Goal: Information Seeking & Learning: Compare options

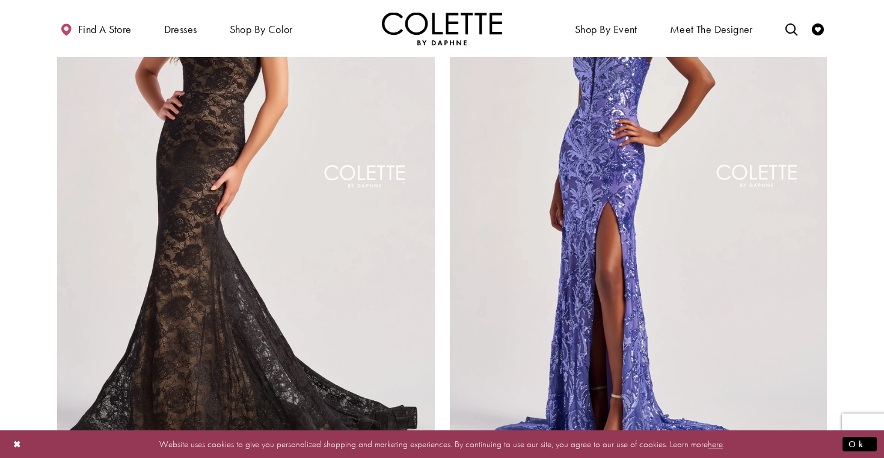
scroll to position [2274, 0]
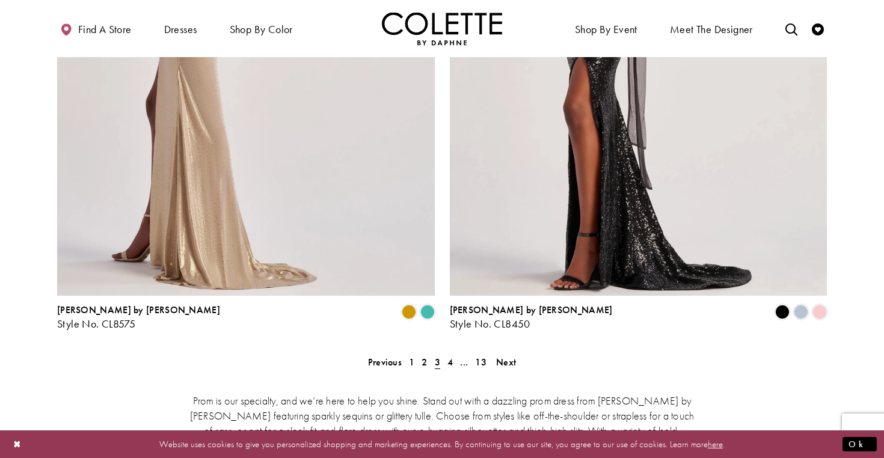
scroll to position [2395, 0]
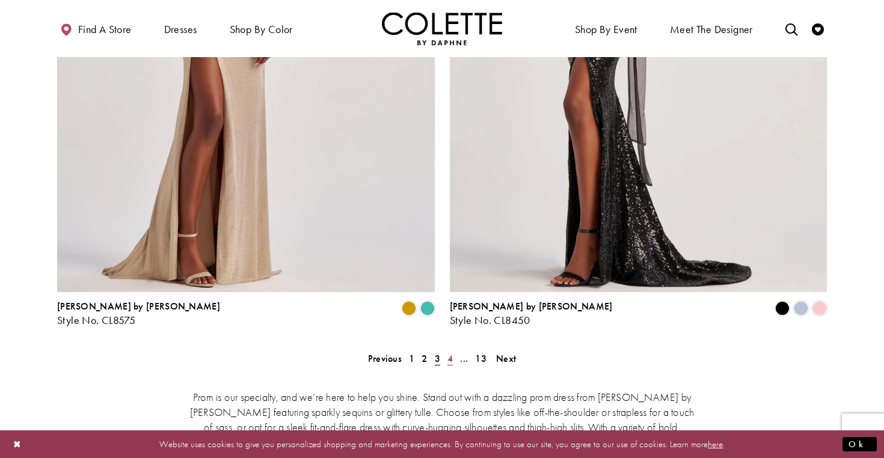
click at [450, 352] on span "4" at bounding box center [449, 358] width 5 height 13
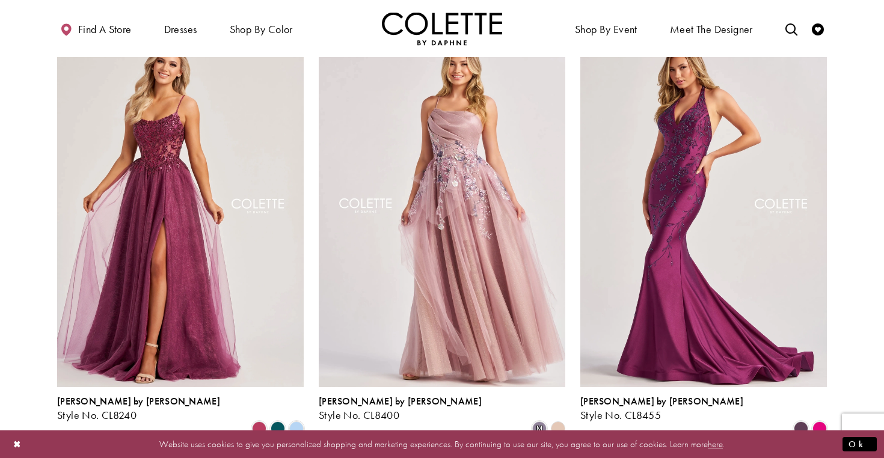
scroll to position [1228, 0]
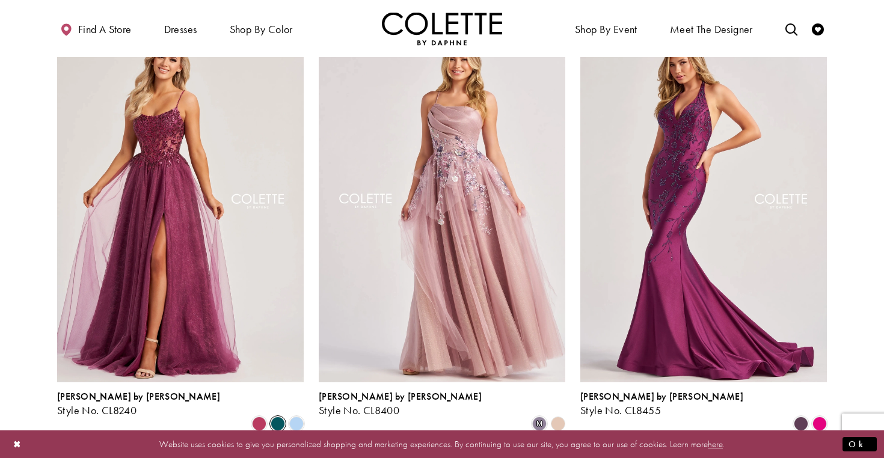
click at [283, 417] on span "Product List" at bounding box center [278, 424] width 14 height 14
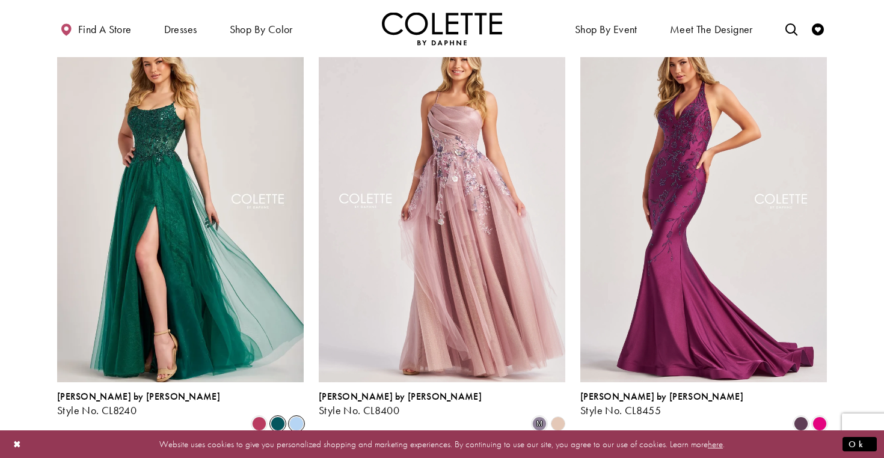
click at [298, 417] on span "Product List" at bounding box center [296, 424] width 14 height 14
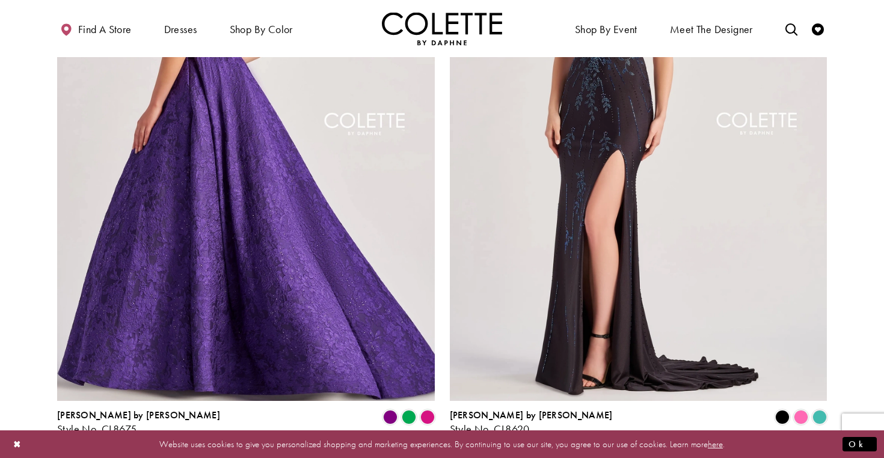
scroll to position [2376, 0]
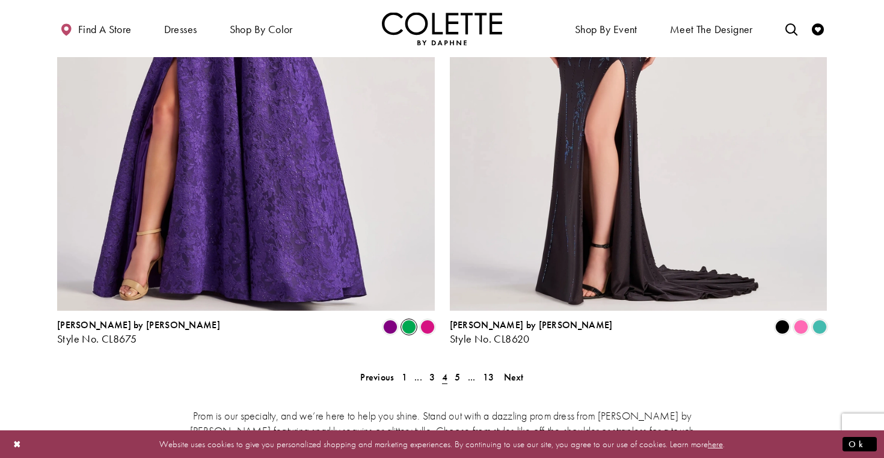
click at [411, 320] on span "Product List" at bounding box center [409, 327] width 14 height 14
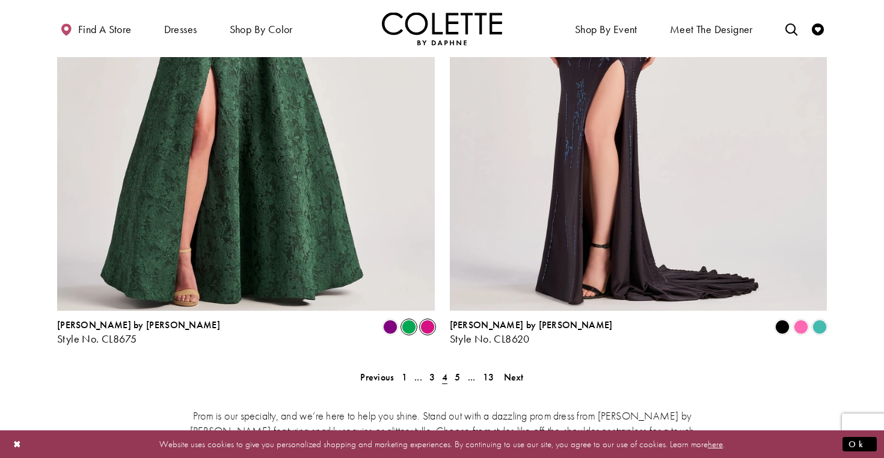
click at [423, 320] on span "Product List" at bounding box center [427, 327] width 14 height 14
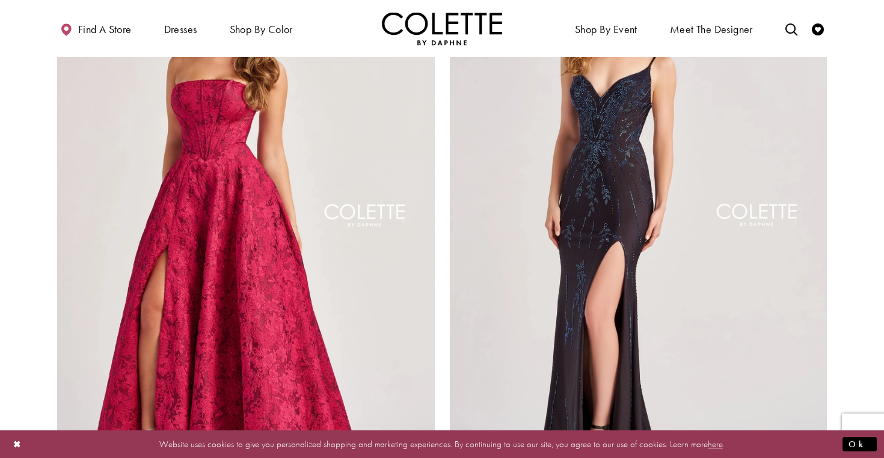
scroll to position [2261, 0]
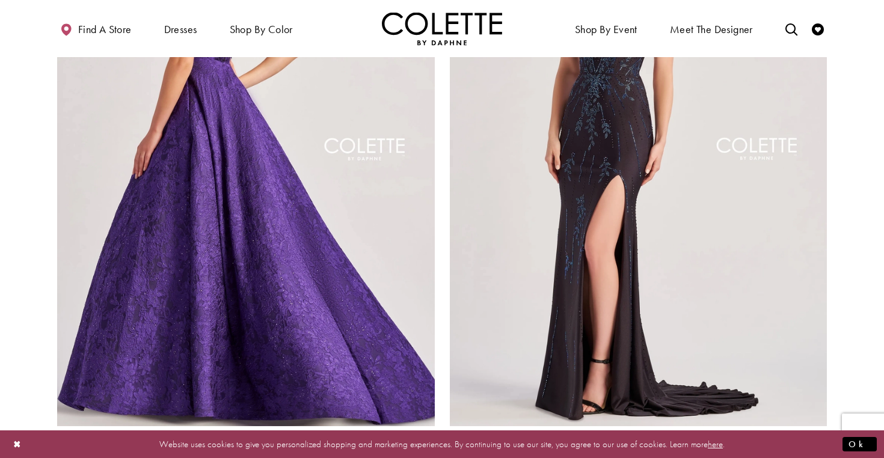
click at [378, 259] on img "Visit Colette by Daphne Style No. CL8675 Page" at bounding box center [246, 152] width 378 height 549
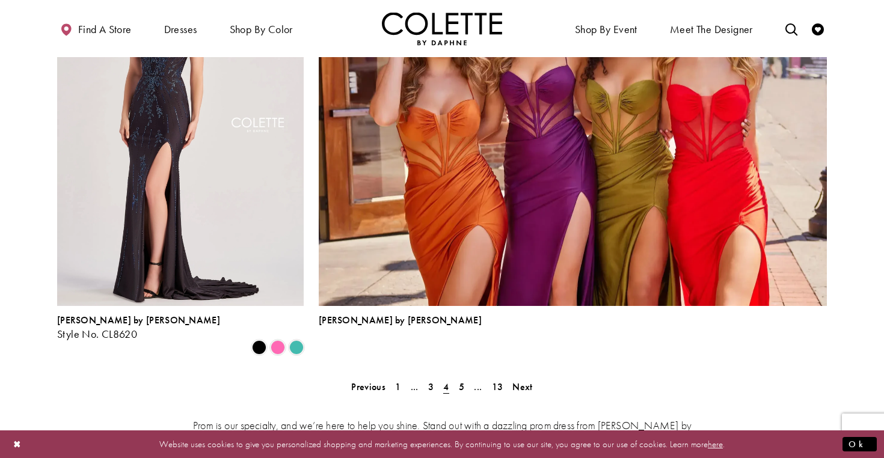
scroll to position [2636, 0]
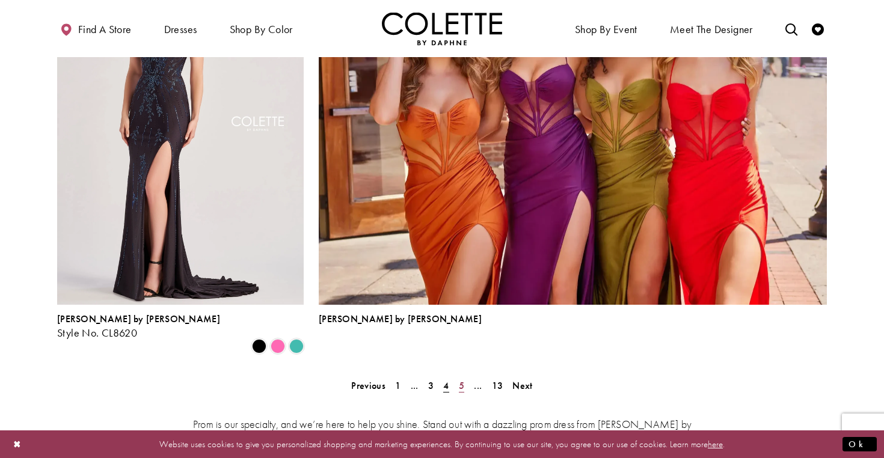
click at [459, 379] on span "5" at bounding box center [461, 385] width 5 height 13
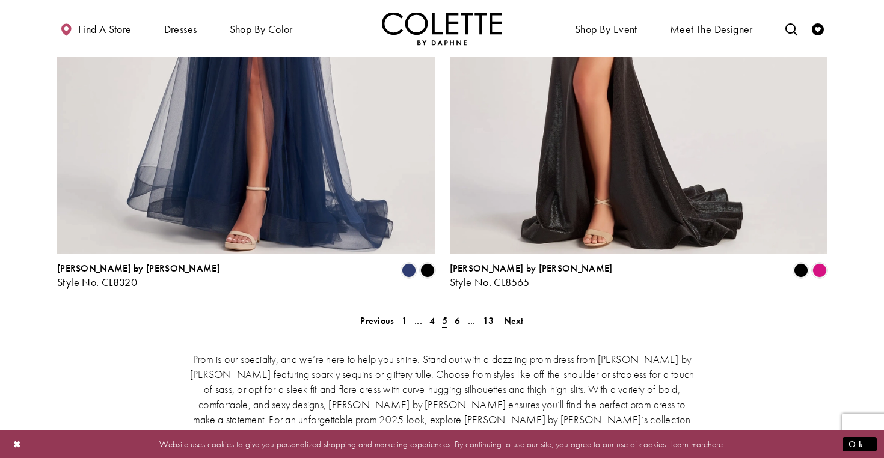
scroll to position [2399, 0]
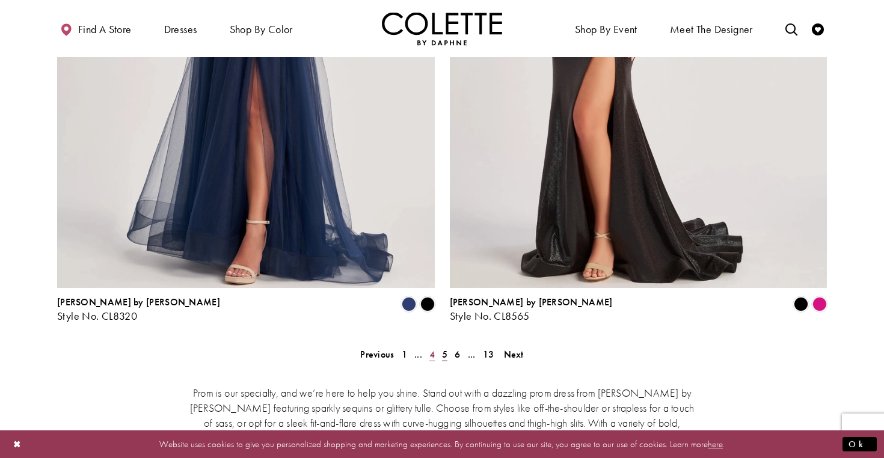
click at [428, 346] on link "4" at bounding box center [432, 354] width 13 height 17
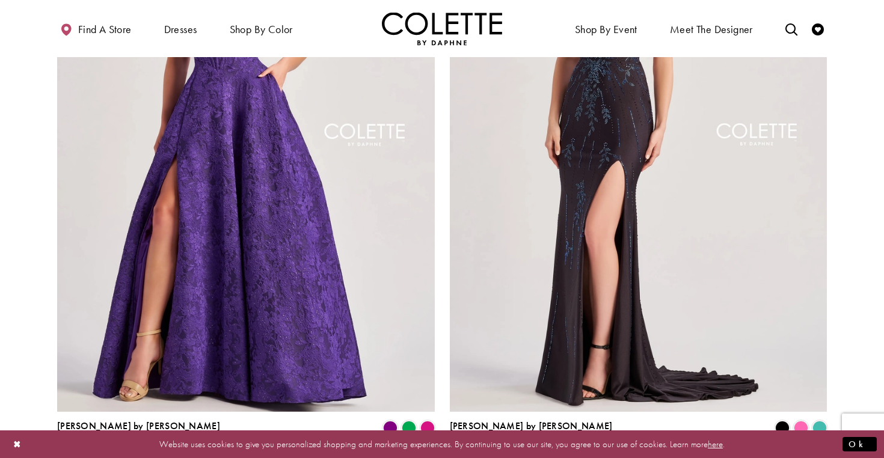
scroll to position [2273, 0]
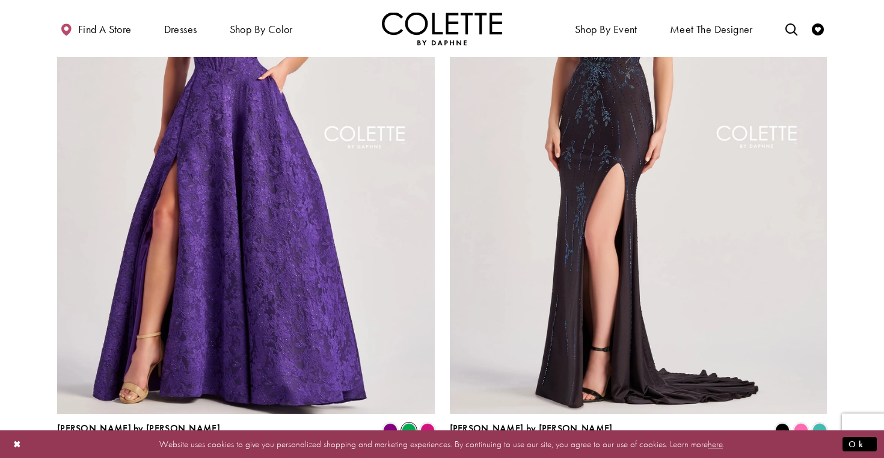
click at [409, 423] on span "Product List" at bounding box center [409, 430] width 14 height 14
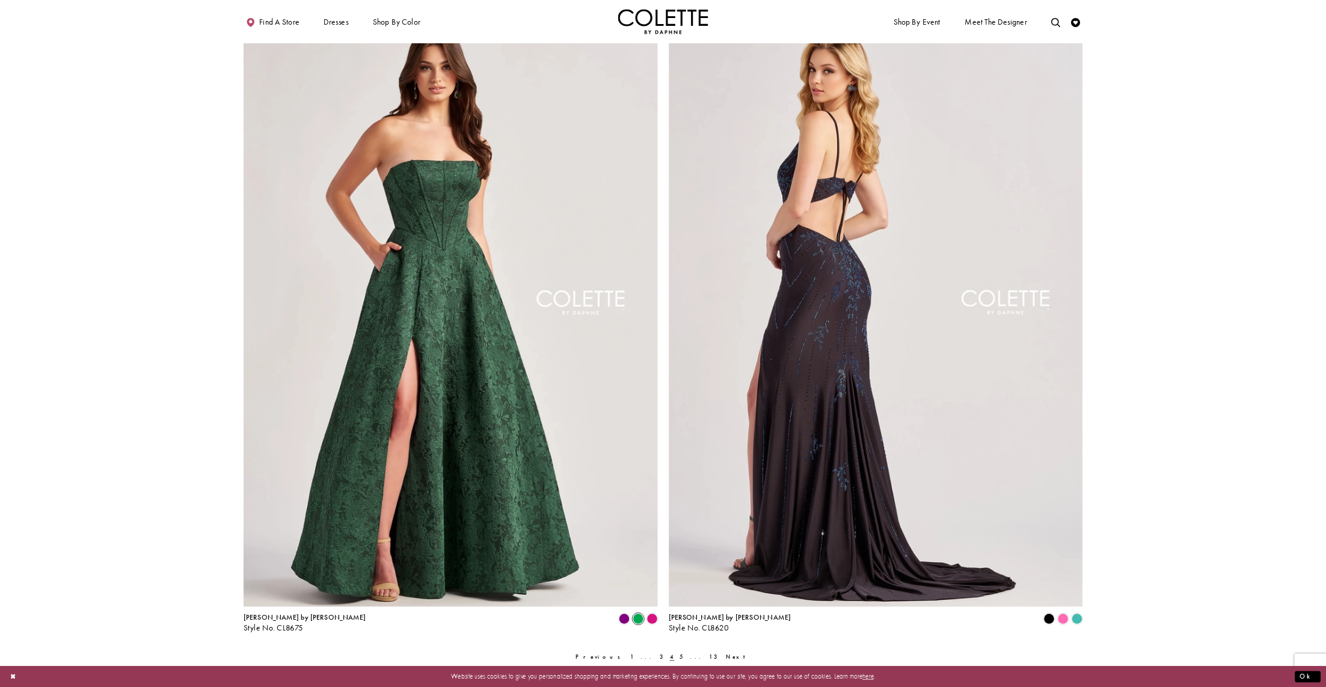
scroll to position [2844, 0]
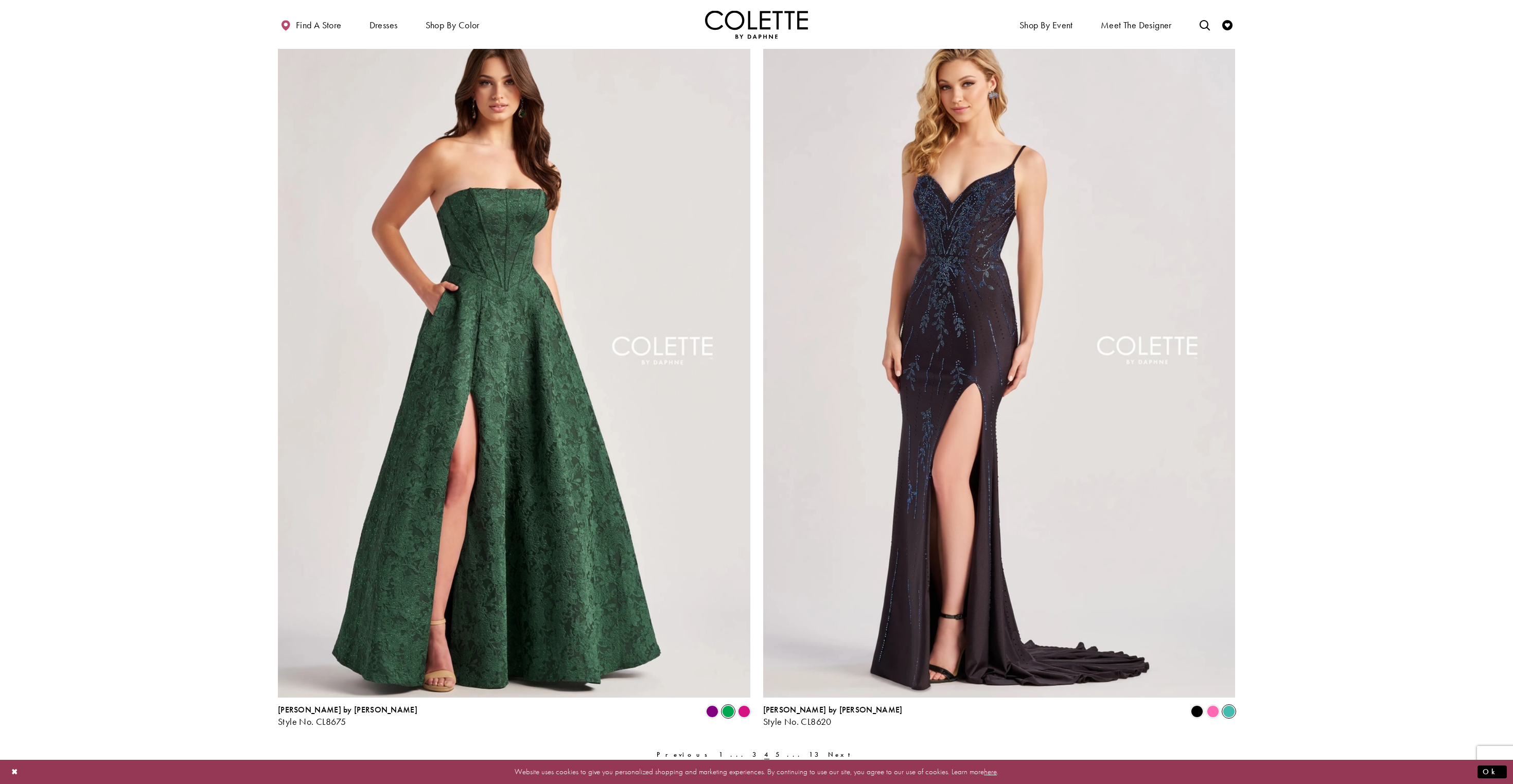
click at [756, 391] on span "Product List" at bounding box center [1229, 711] width 12 height 12
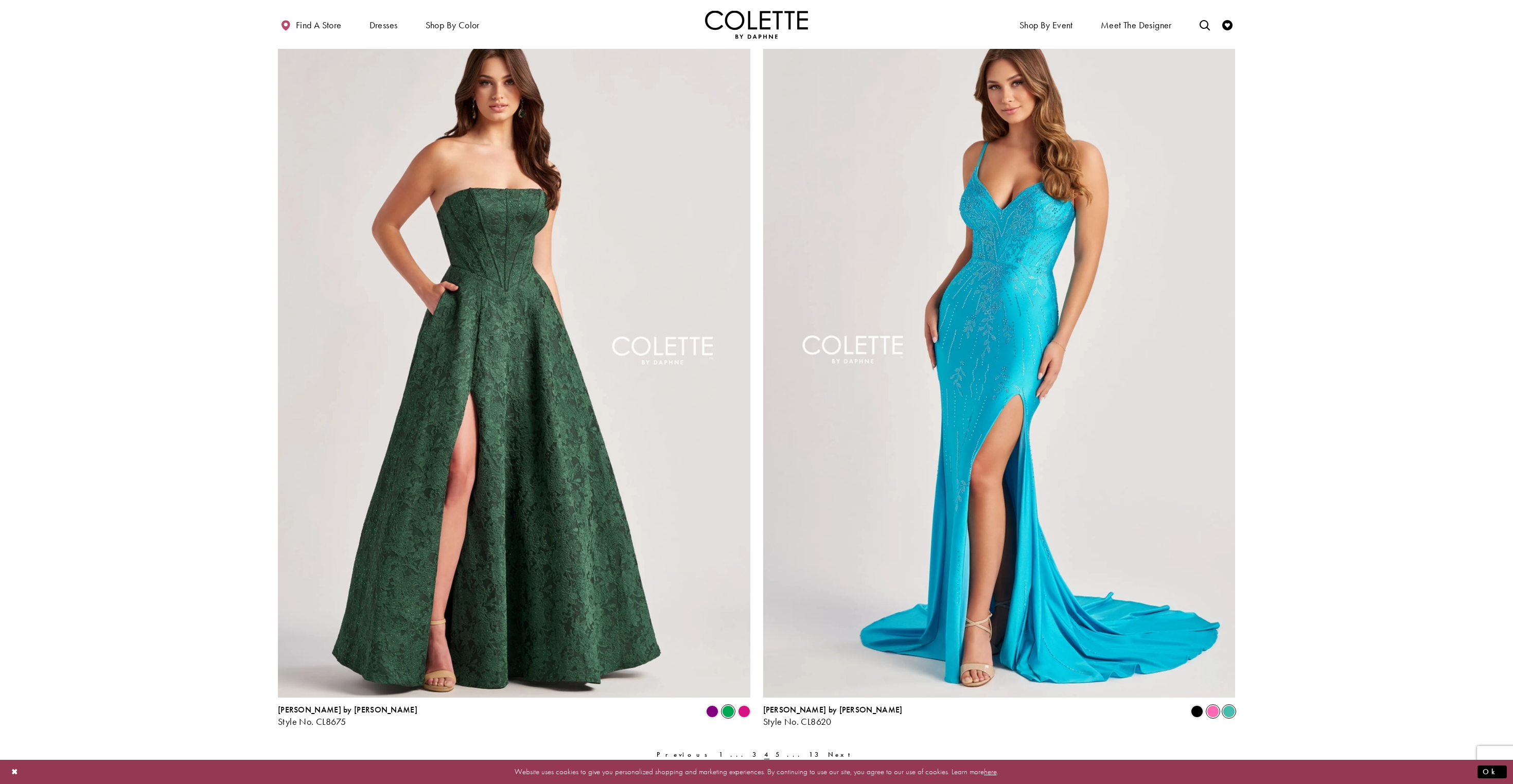
click at [756, 391] on span "Product List" at bounding box center [1213, 711] width 12 height 12
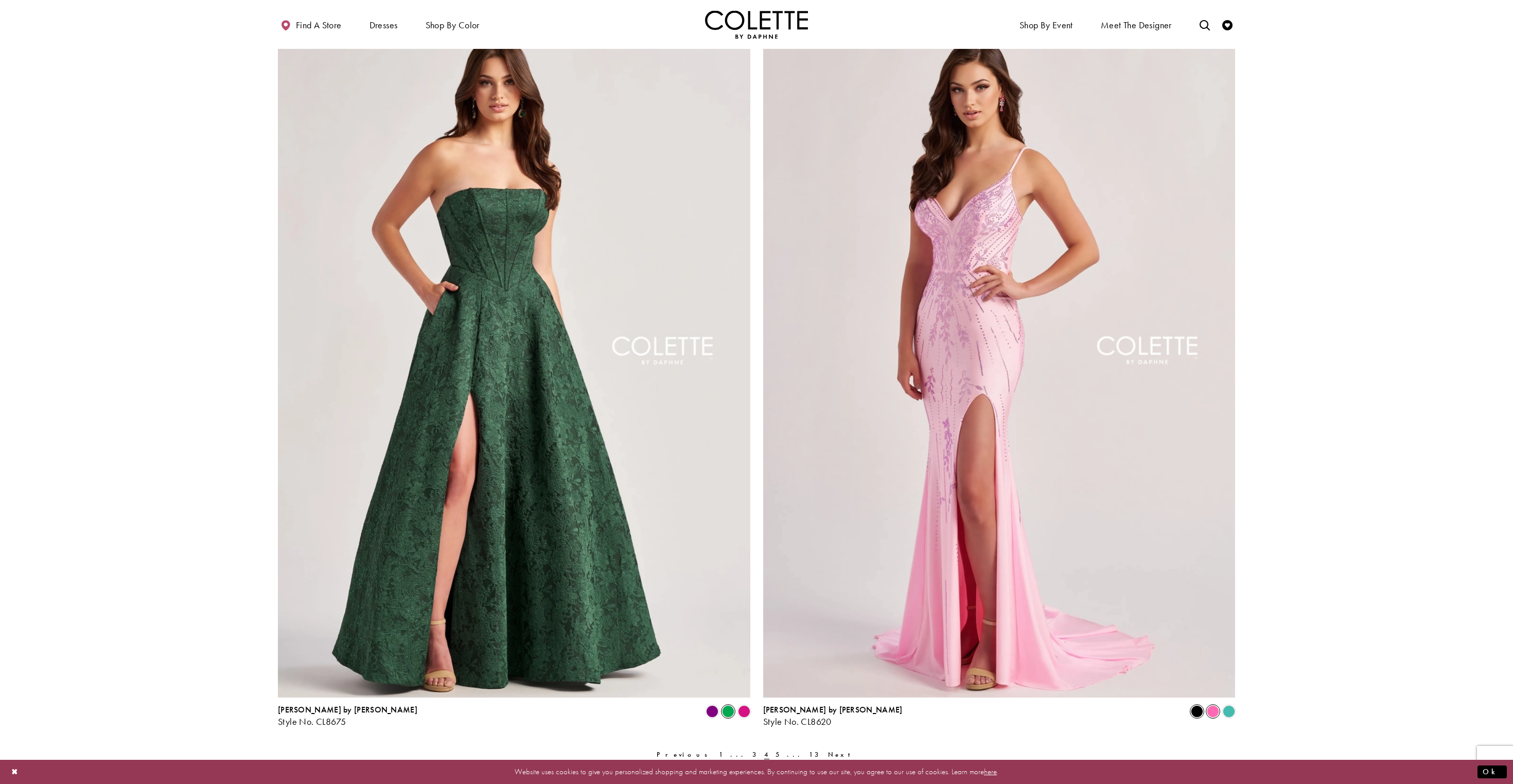
click at [756, 391] on span "Product List" at bounding box center [1197, 711] width 12 height 12
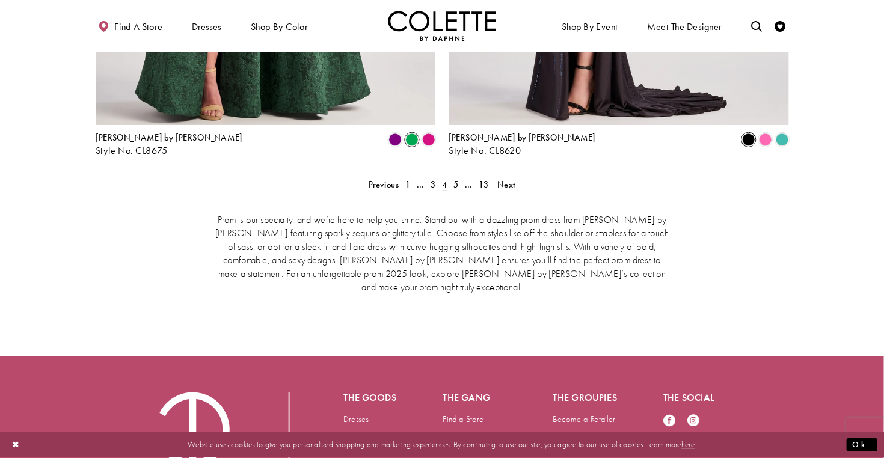
scroll to position [2548, 0]
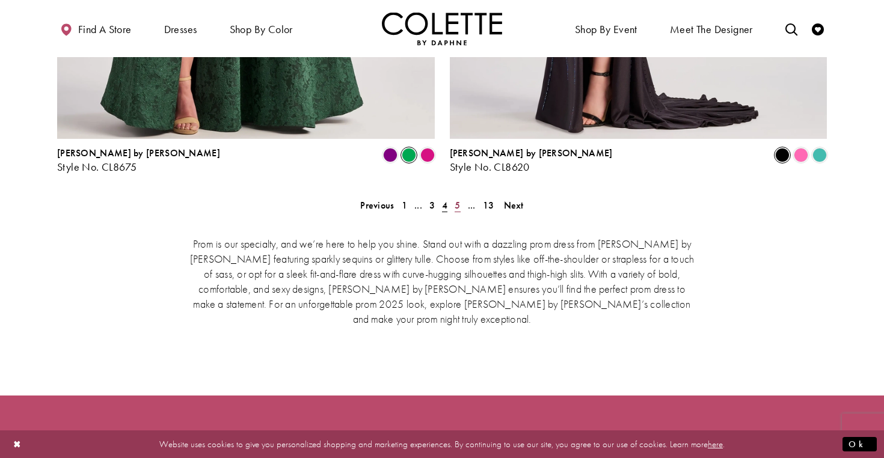
click at [459, 199] on span "5" at bounding box center [456, 205] width 5 height 13
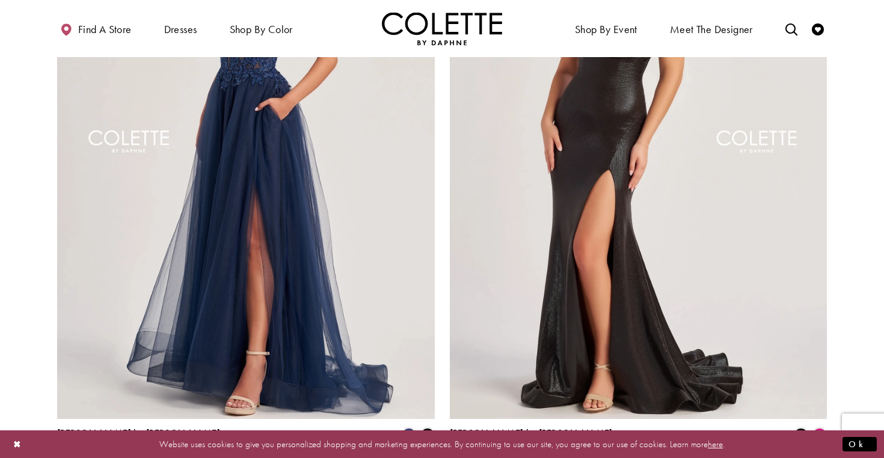
scroll to position [2269, 0]
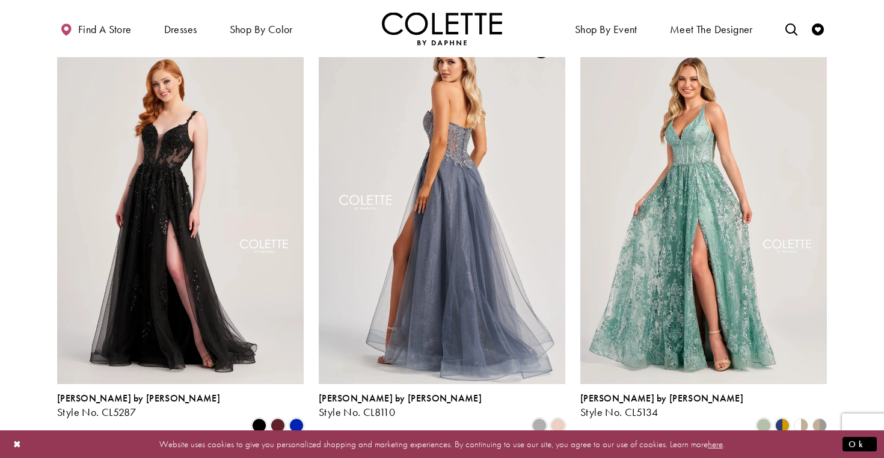
scroll to position [353, 0]
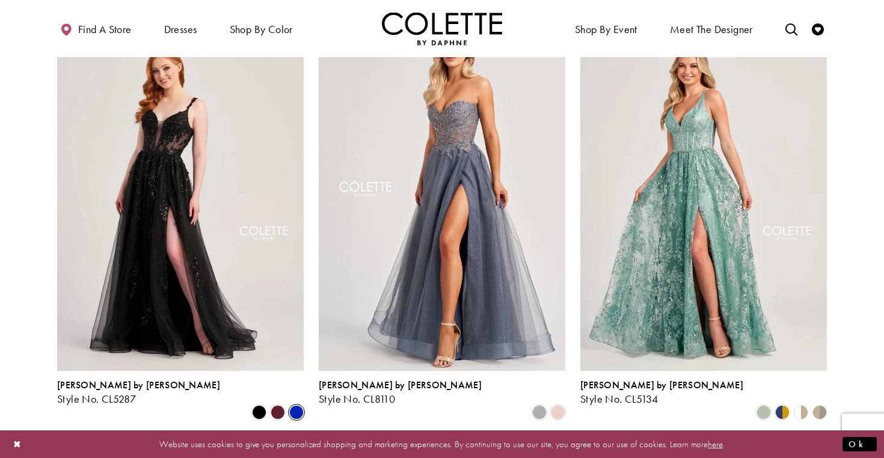
click at [301, 405] on span "Product List" at bounding box center [296, 412] width 14 height 14
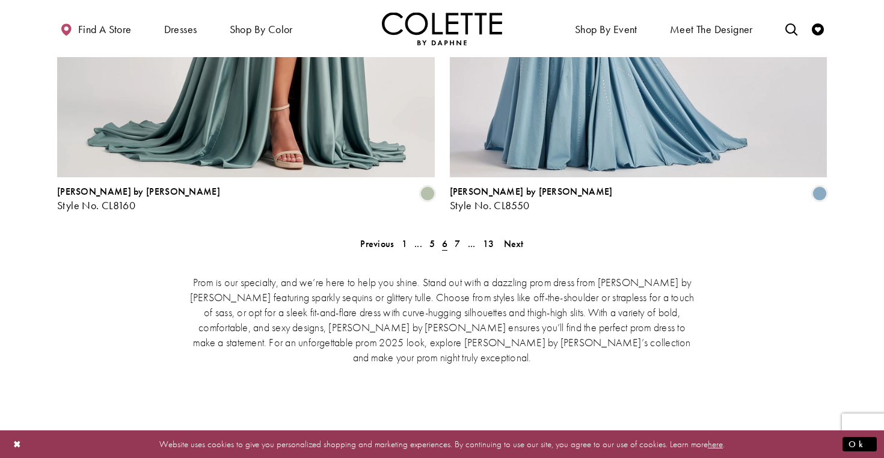
scroll to position [2519, 0]
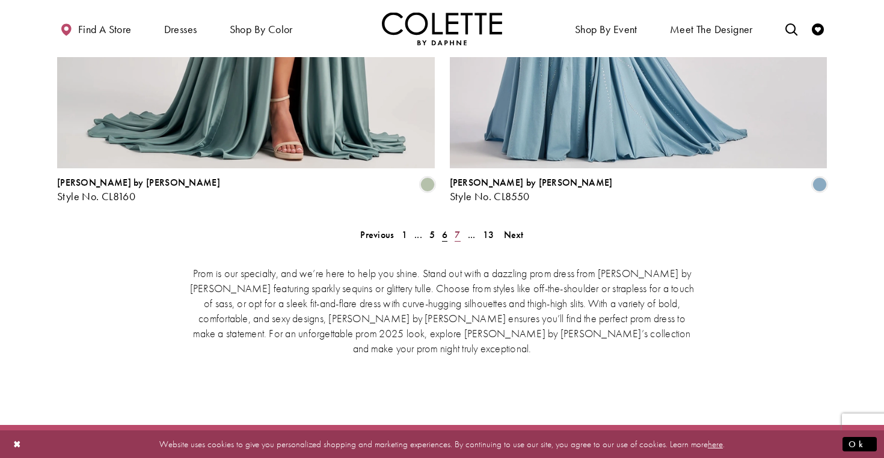
click at [459, 228] on span "7" at bounding box center [456, 234] width 5 height 13
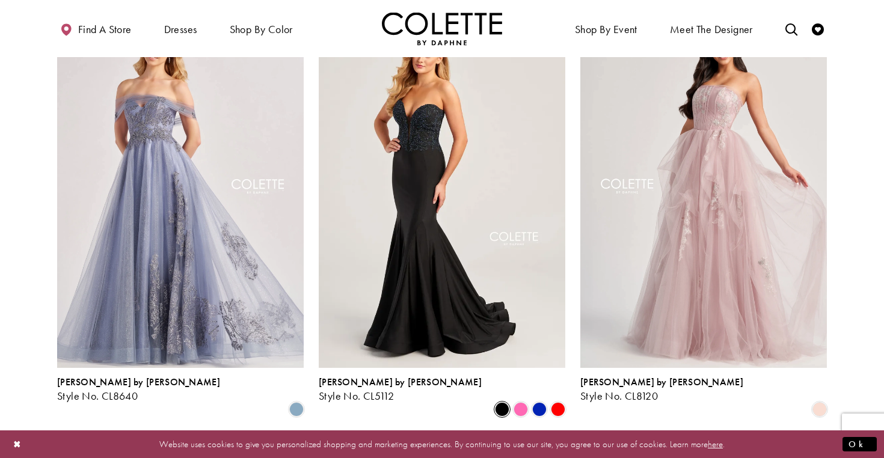
scroll to position [1686, 0]
click at [539, 403] on span "Product List" at bounding box center [539, 410] width 14 height 14
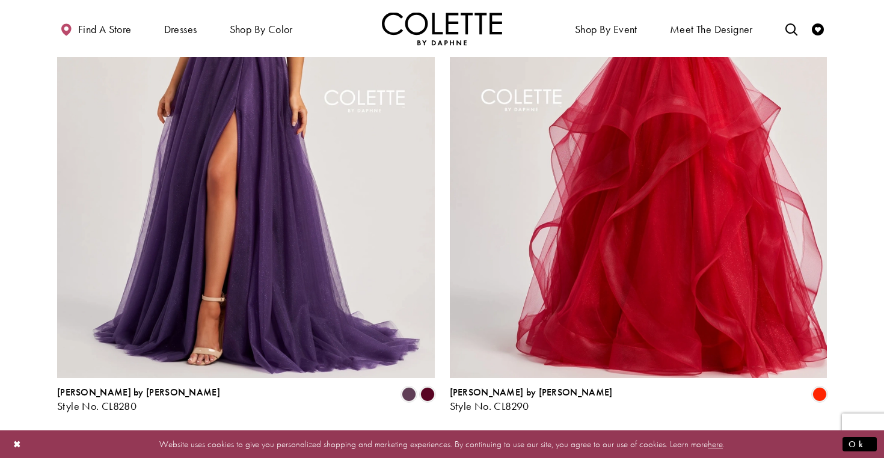
scroll to position [2315, 0]
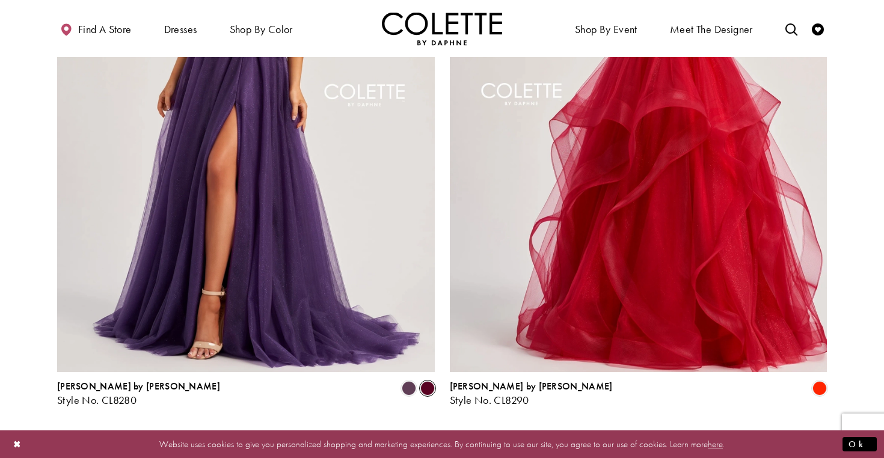
click at [430, 381] on span "Product List" at bounding box center [427, 388] width 14 height 14
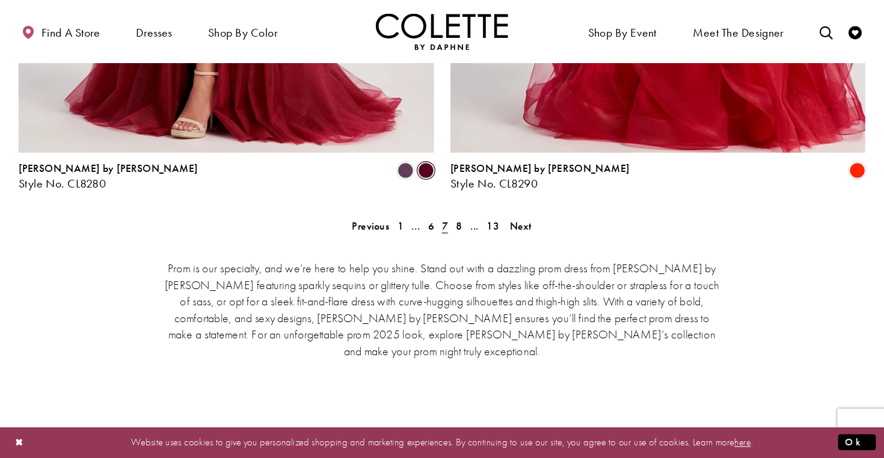
scroll to position [2548, 0]
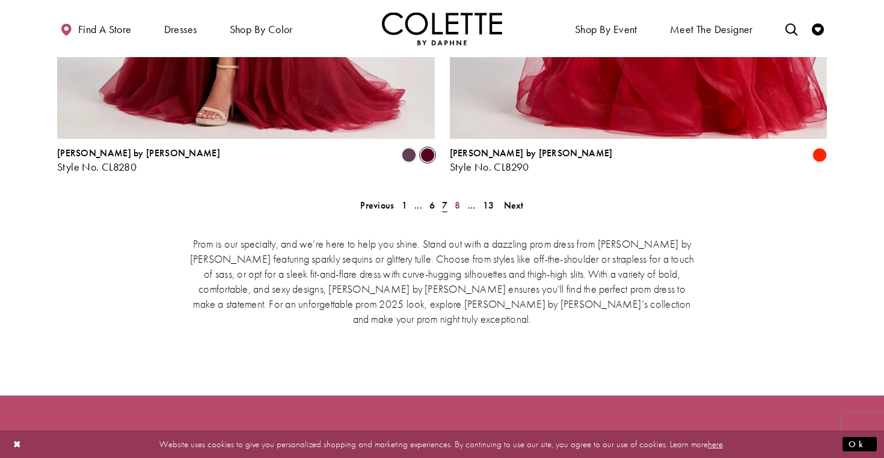
click at [457, 199] on span "8" at bounding box center [456, 205] width 5 height 13
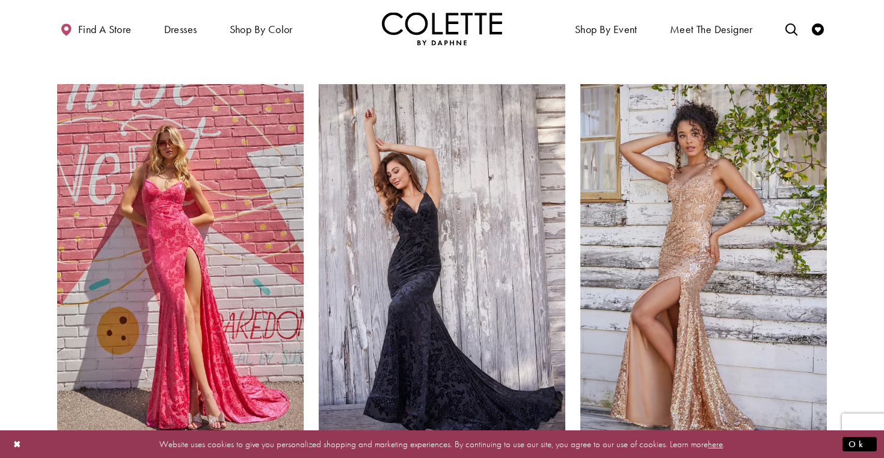
scroll to position [1225, 0]
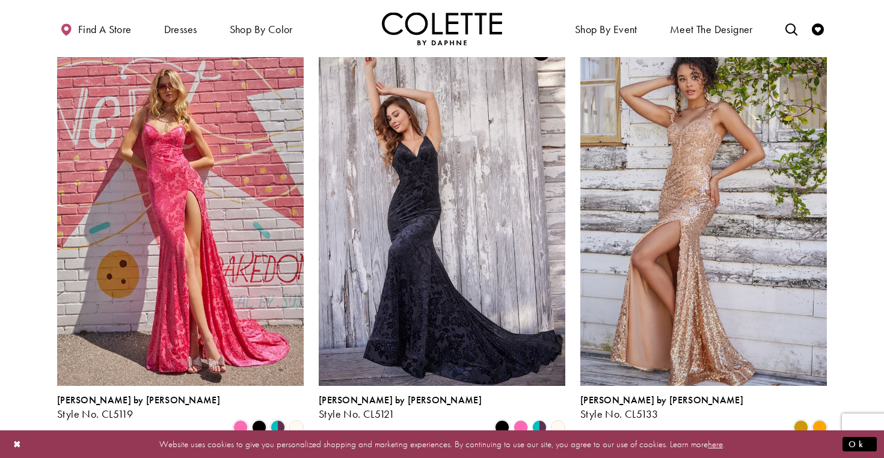
click at [540, 418] on polygon "Product List" at bounding box center [544, 427] width 10 height 19
click at [557, 418] on polygon "Product List" at bounding box center [557, 427] width 19 height 19
click at [518, 418] on polygon "Product List" at bounding box center [520, 427] width 19 height 19
click at [499, 420] on span "Product List" at bounding box center [502, 427] width 14 height 14
click at [524, 418] on polygon "Product List" at bounding box center [520, 427] width 19 height 19
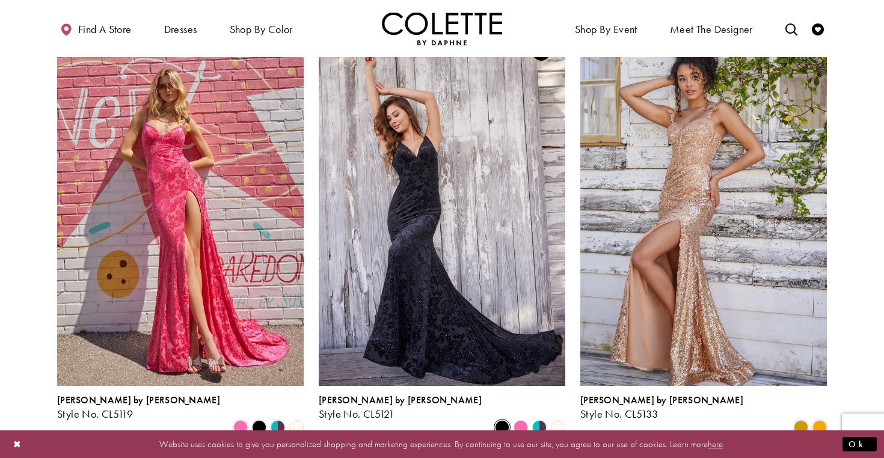
click at [539, 418] on polygon "Product List" at bounding box center [544, 427] width 10 height 19
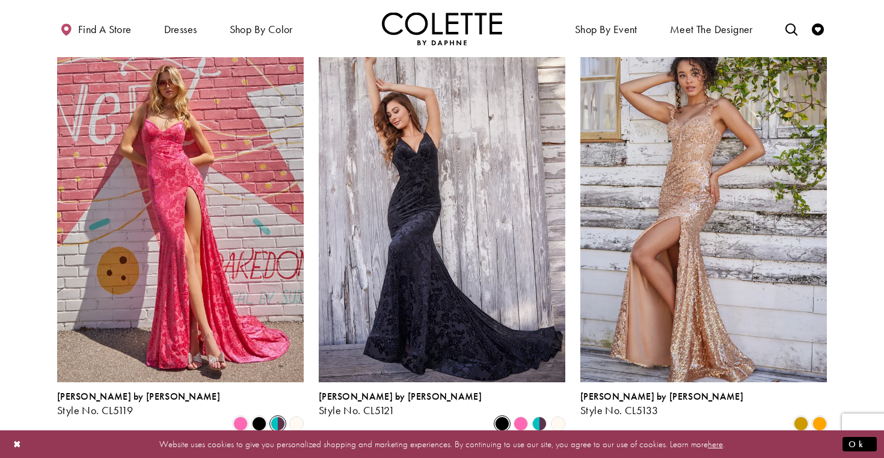
click at [279, 417] on span "Product List" at bounding box center [278, 424] width 14 height 14
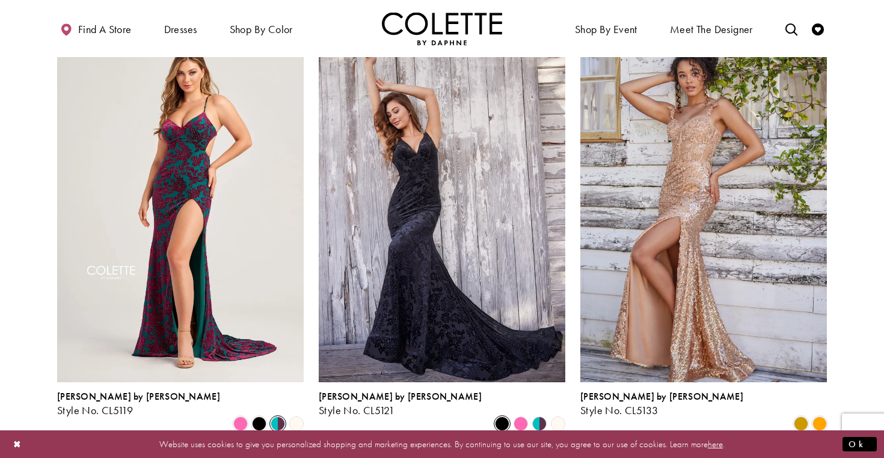
click at [298, 415] on polygon "Product List" at bounding box center [296, 424] width 19 height 19
click at [285, 417] on span "Product List" at bounding box center [278, 424] width 14 height 14
click at [252, 417] on span "Product List" at bounding box center [259, 424] width 14 height 14
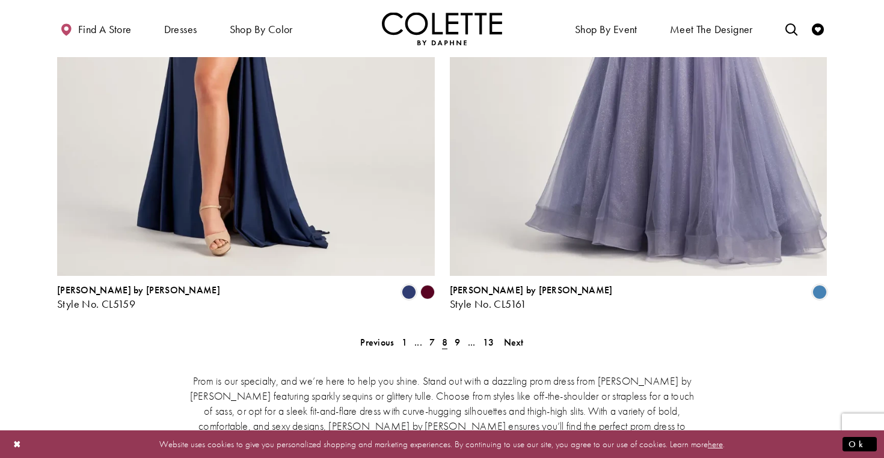
scroll to position [2416, 0]
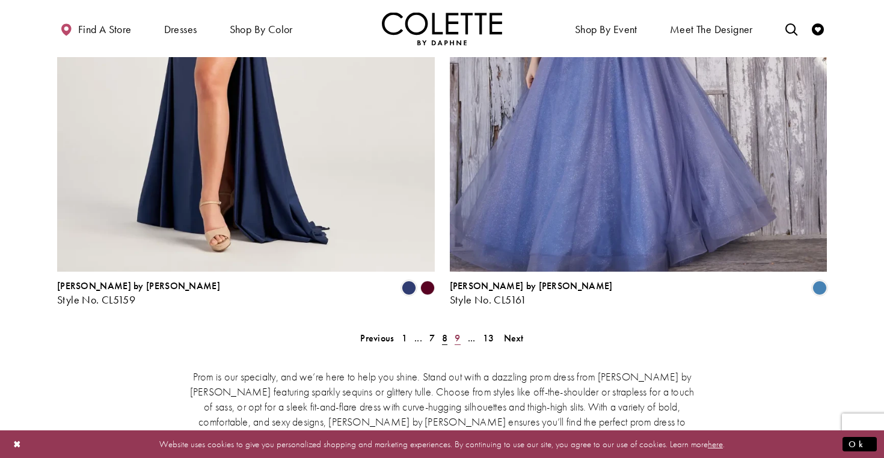
click at [456, 332] on span "9" at bounding box center [456, 338] width 5 height 13
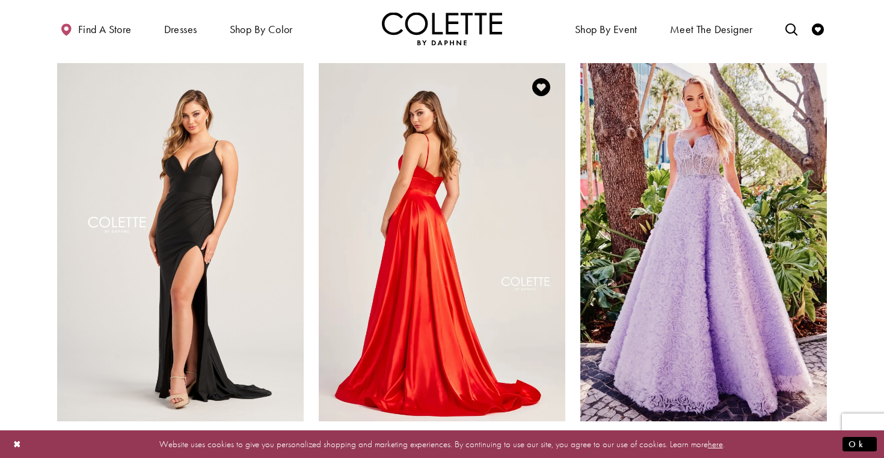
scroll to position [1199, 0]
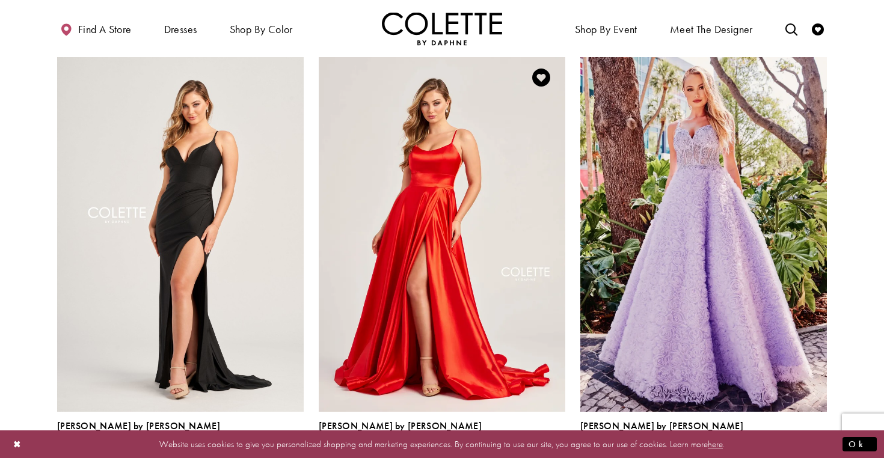
click at [522, 446] on span "Product List" at bounding box center [520, 453] width 14 height 14
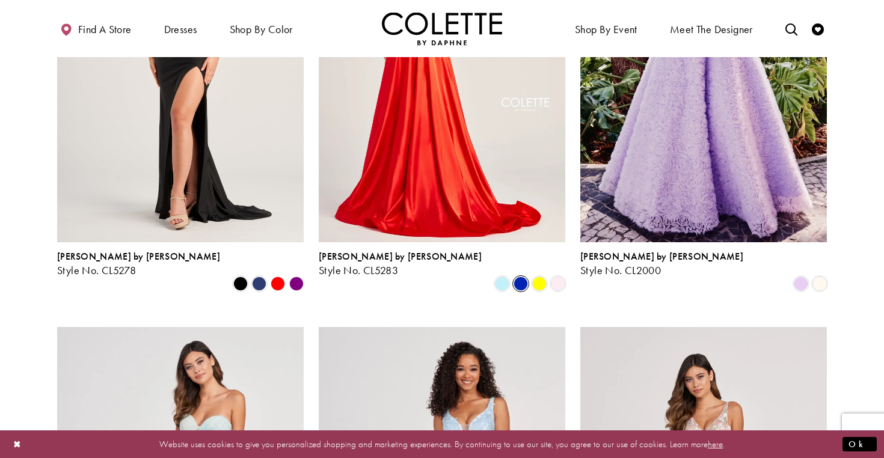
scroll to position [1424, 0]
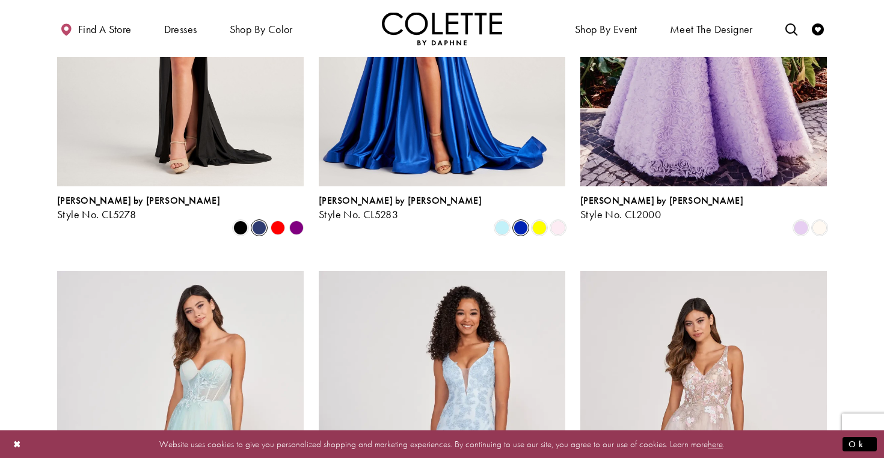
click at [259, 221] on span "Product List" at bounding box center [259, 228] width 14 height 14
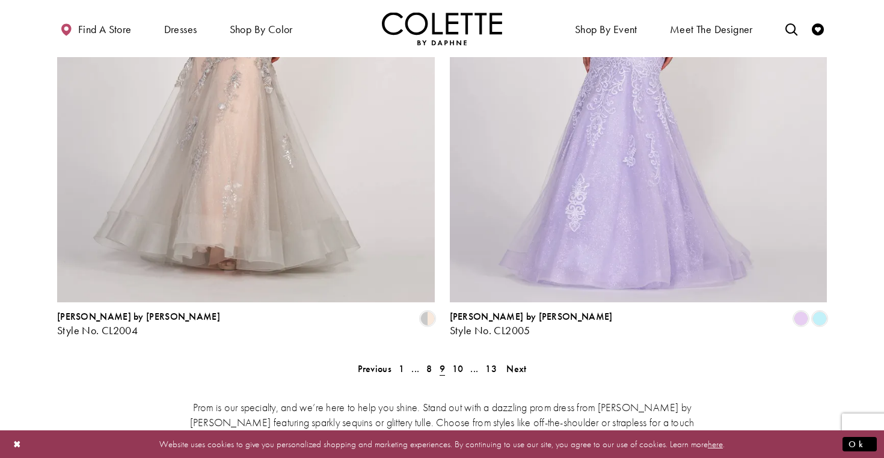
scroll to position [2408, 0]
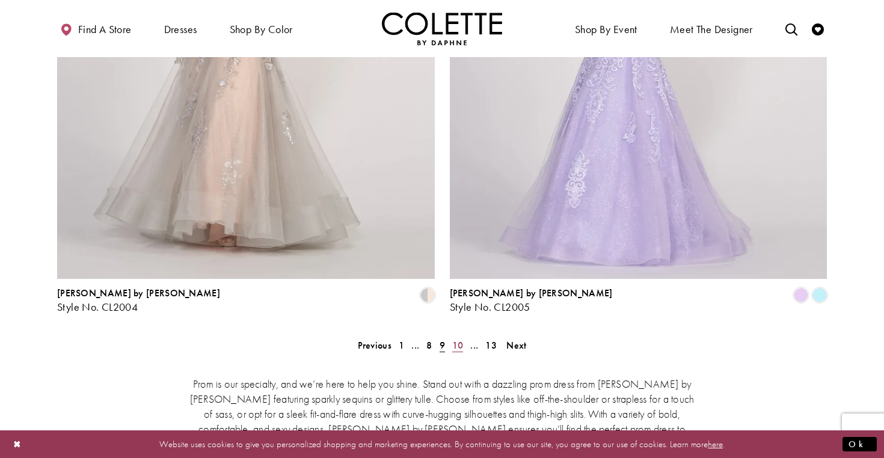
click at [457, 339] on span "10" at bounding box center [457, 345] width 11 height 13
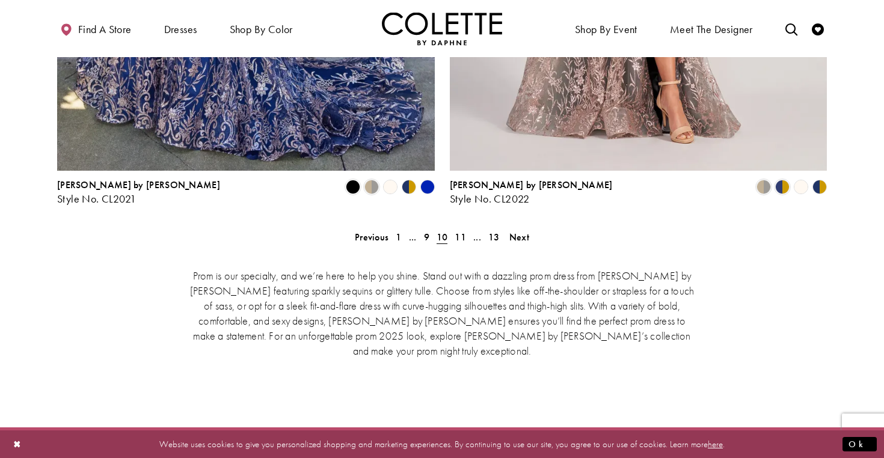
scroll to position [2521, 0]
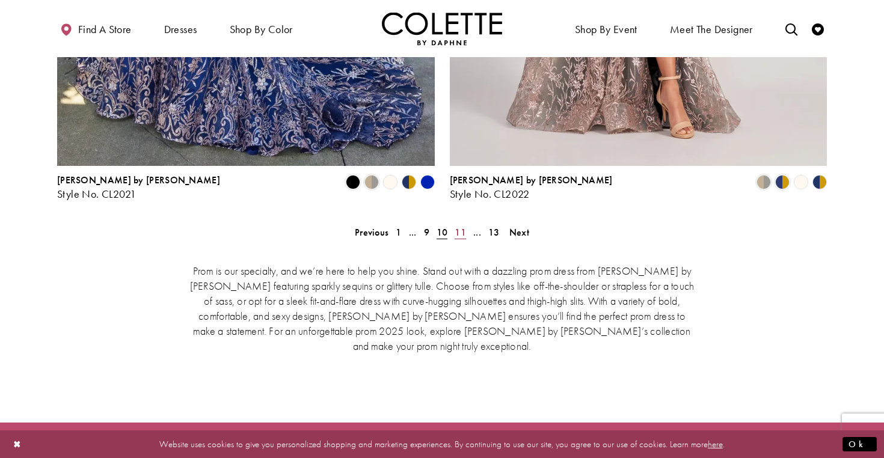
click at [462, 226] on span "11" at bounding box center [459, 232] width 11 height 13
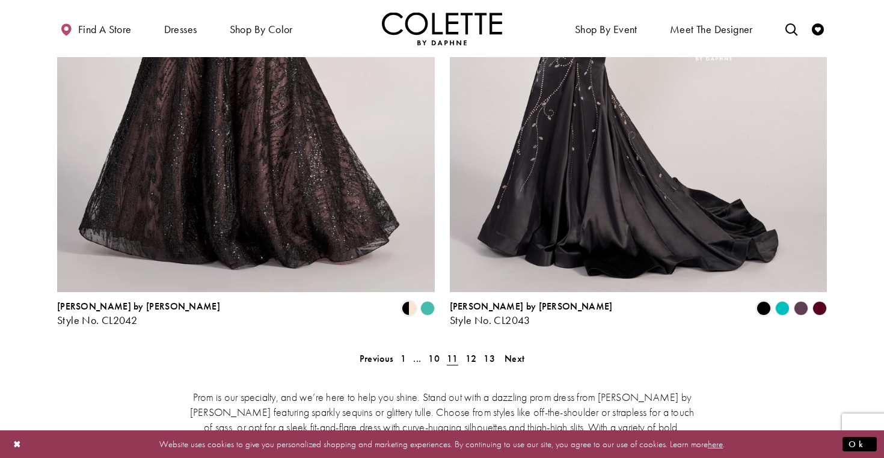
scroll to position [2392, 0]
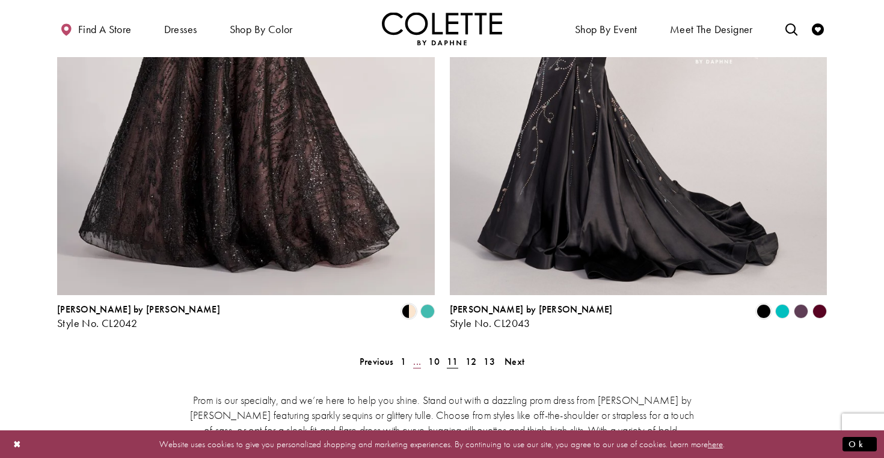
click at [418, 355] on span "..." at bounding box center [417, 361] width 8 height 13
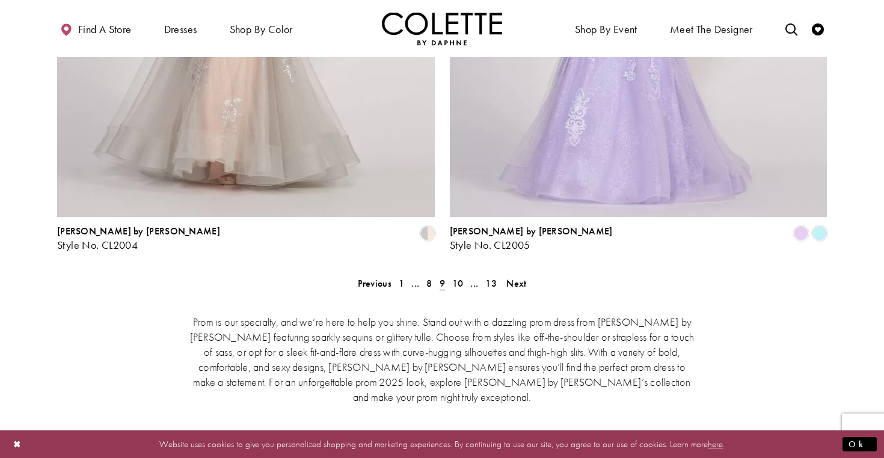
scroll to position [2469, 0]
click at [428, 278] on span "8" at bounding box center [428, 284] width 5 height 13
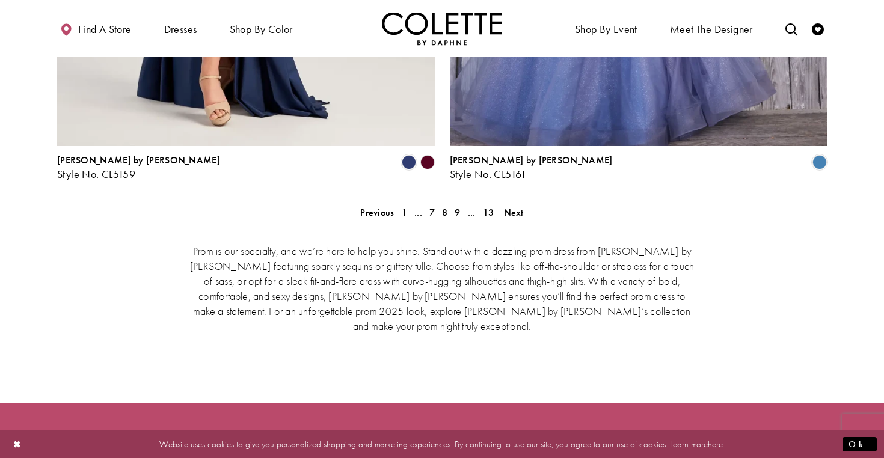
scroll to position [2290, 0]
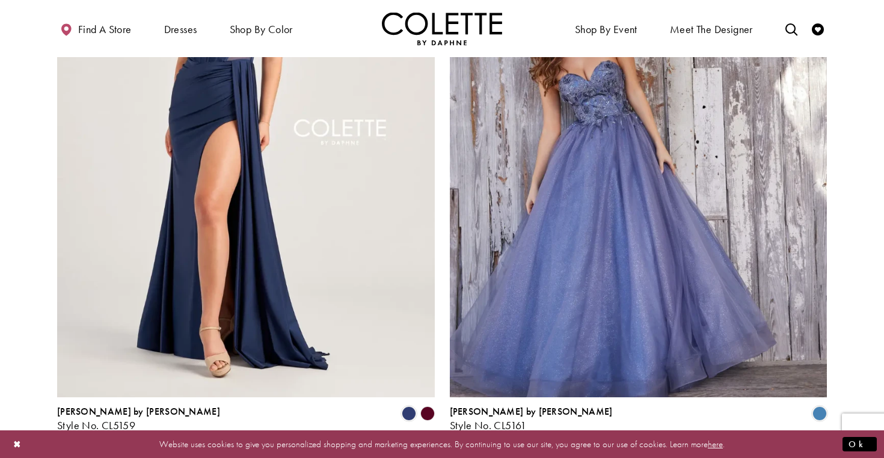
click at [432, 457] on span "7" at bounding box center [431, 463] width 5 height 13
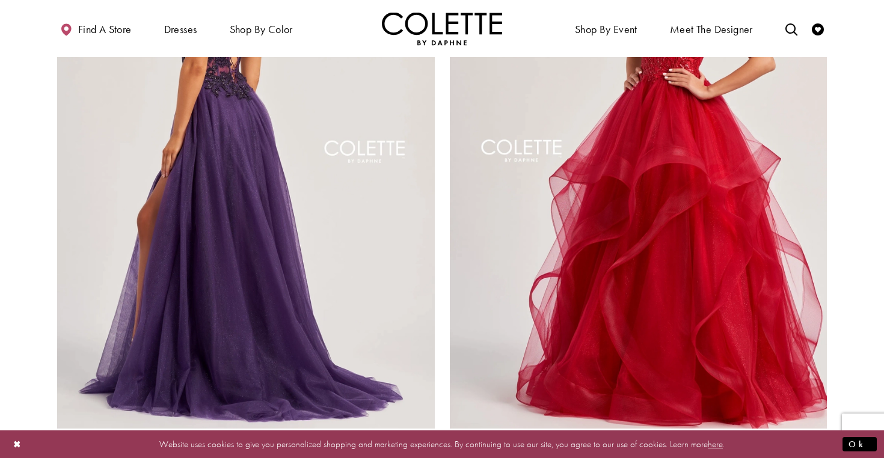
scroll to position [2304, 0]
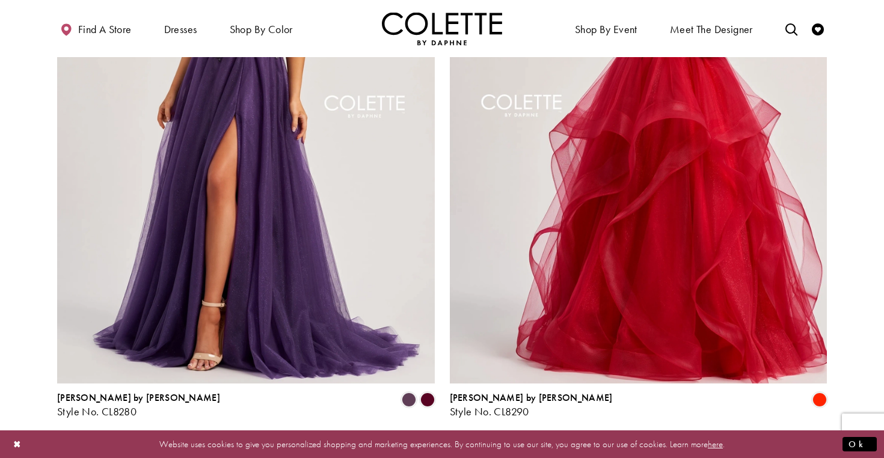
click at [432, 444] on span "6" at bounding box center [431, 450] width 5 height 13
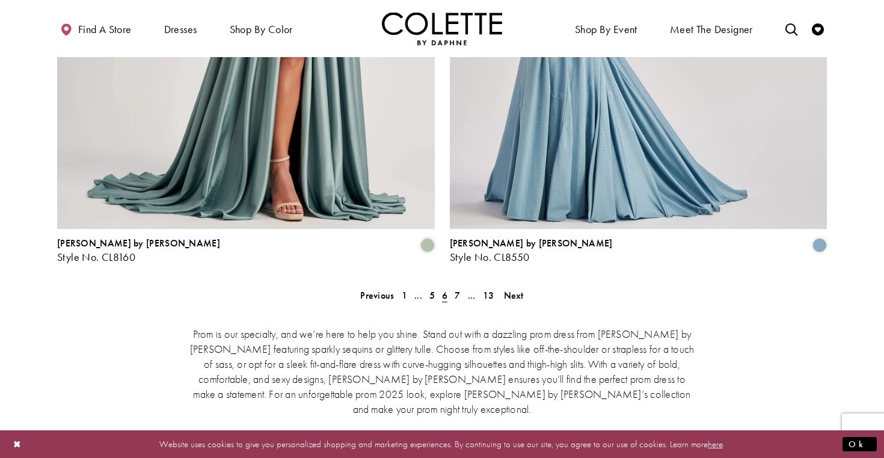
scroll to position [2461, 0]
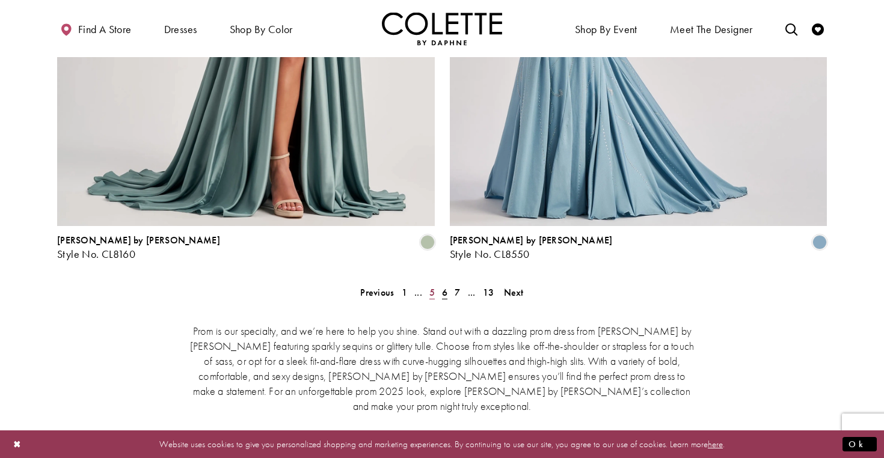
click at [431, 286] on span "5" at bounding box center [431, 292] width 5 height 13
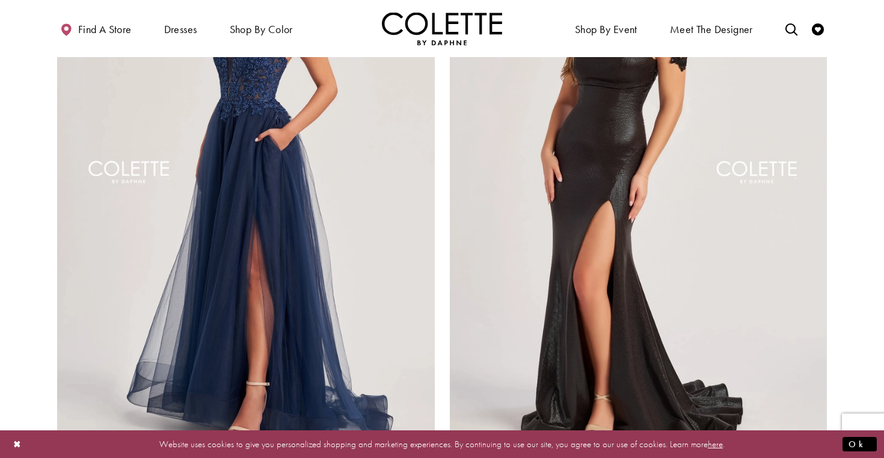
scroll to position [2322, 0]
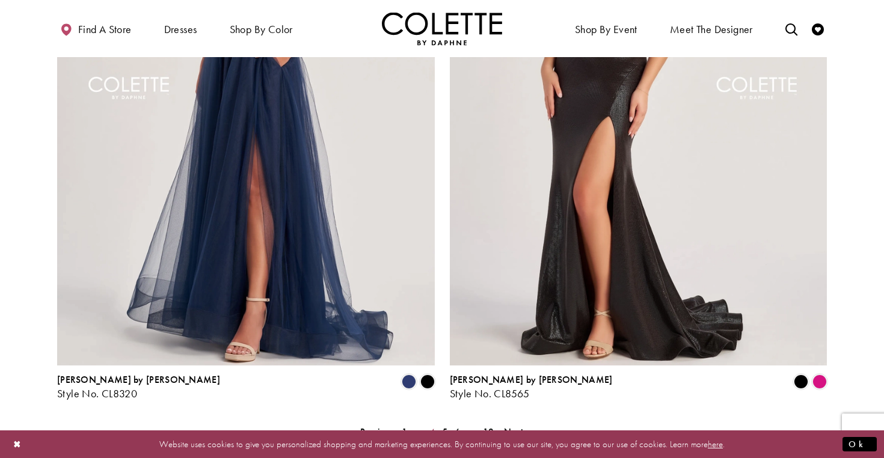
click at [433, 426] on span "4" at bounding box center [431, 432] width 5 height 13
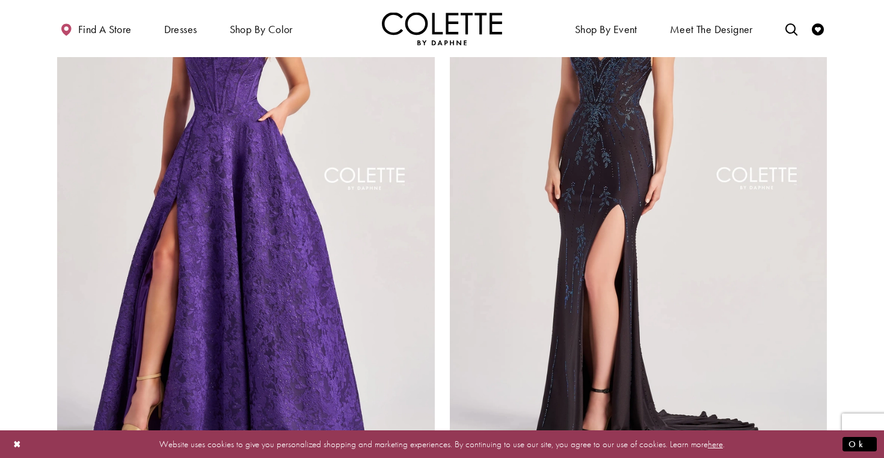
scroll to position [2259, 0]
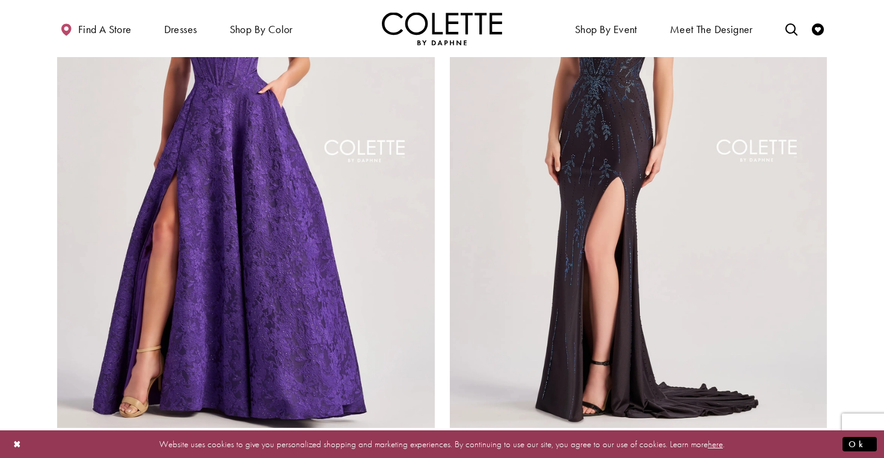
click at [127, 436] on span "[PERSON_NAME] by [PERSON_NAME]" at bounding box center [138, 442] width 163 height 13
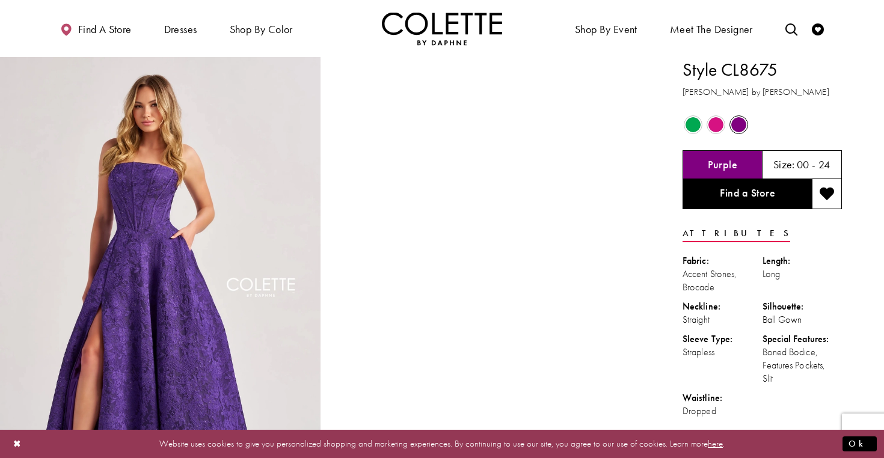
click at [744, 73] on h1 "Style CL8675" at bounding box center [761, 69] width 159 height 25
copy h1 "CL8675"
click at [791, 35] on link "Toggle search" at bounding box center [791, 28] width 18 height 33
click at [720, 26] on input "Search" at bounding box center [729, 29] width 145 height 18
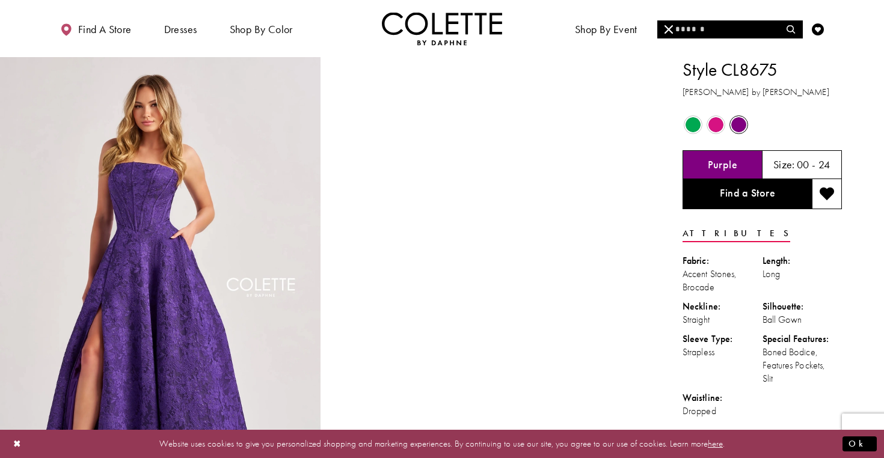
paste input "******"
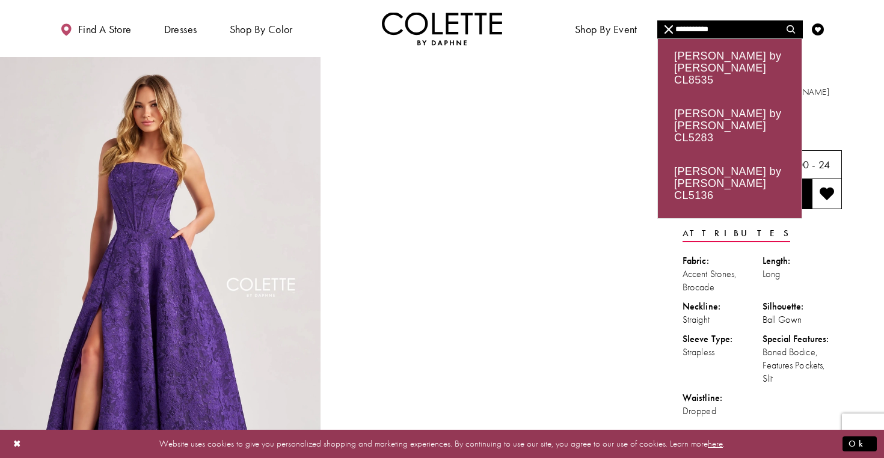
type input "**********"
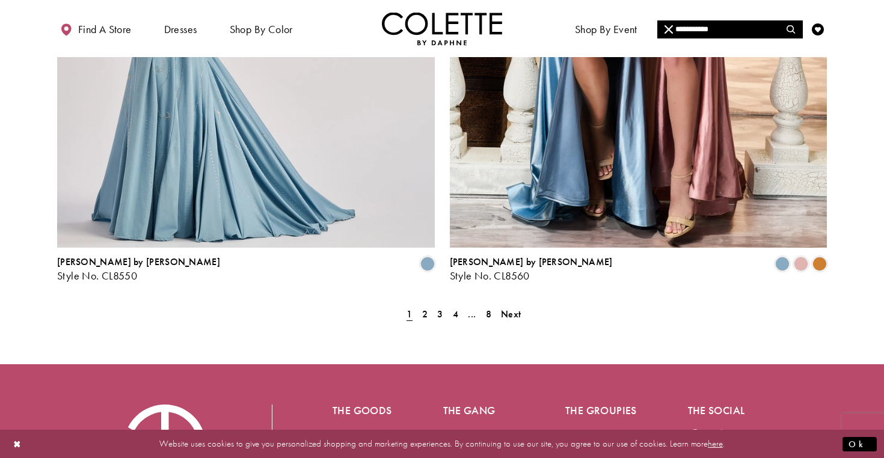
scroll to position [2215, 0]
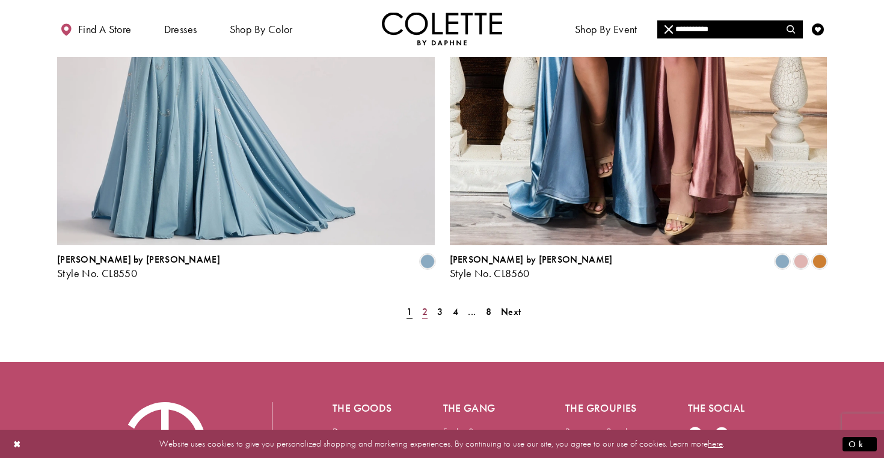
click at [422, 305] on span "2" at bounding box center [424, 311] width 5 height 13
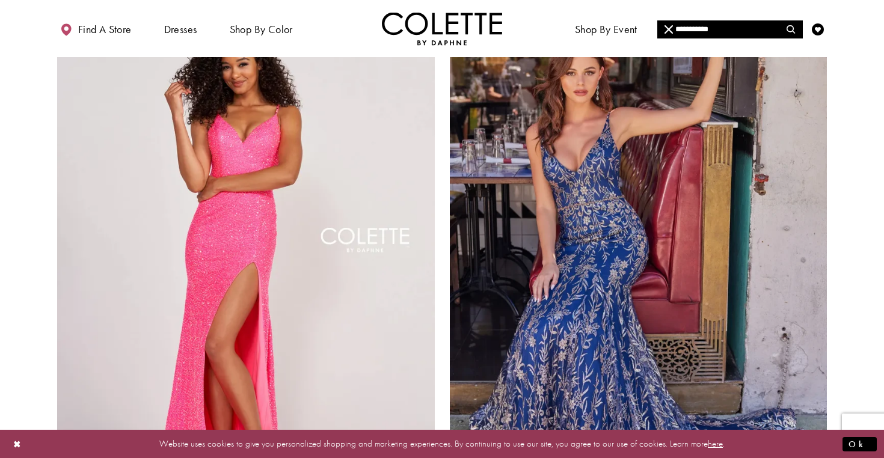
scroll to position [2310, 0]
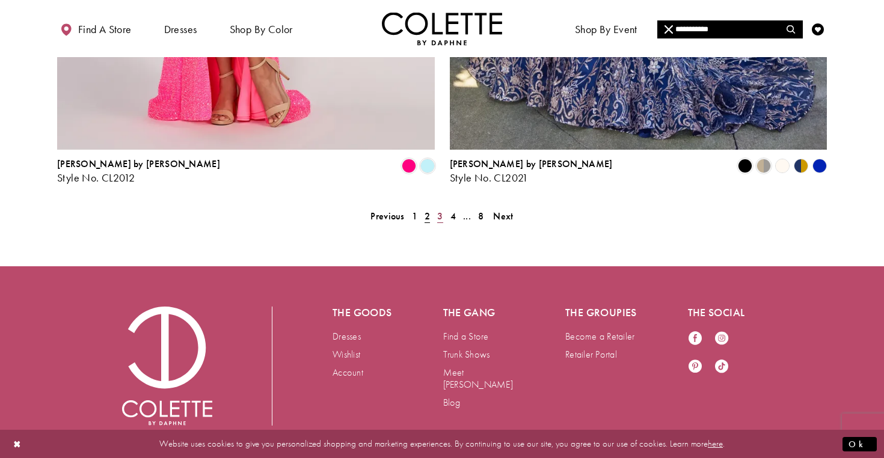
click at [438, 210] on span "3" at bounding box center [439, 216] width 5 height 13
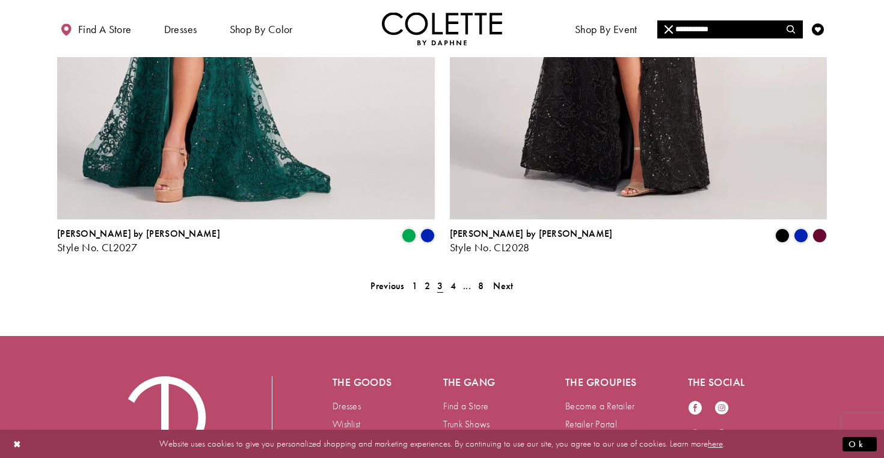
scroll to position [2244, 0]
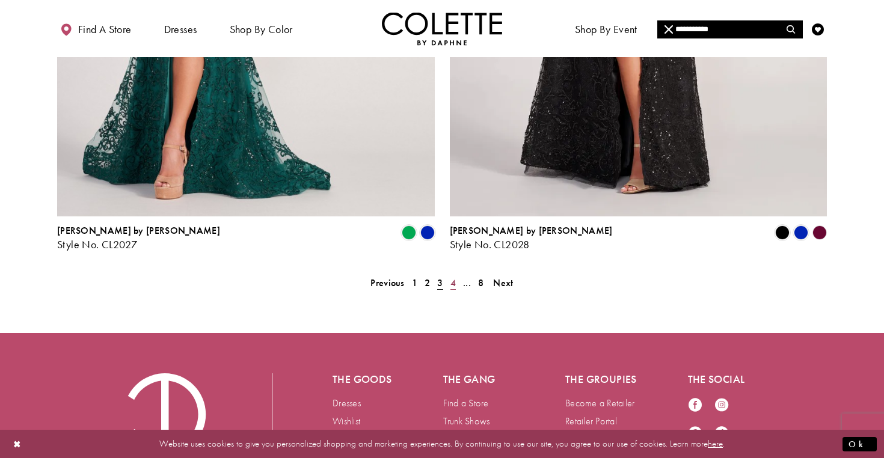
click at [453, 277] on span "4" at bounding box center [452, 283] width 5 height 13
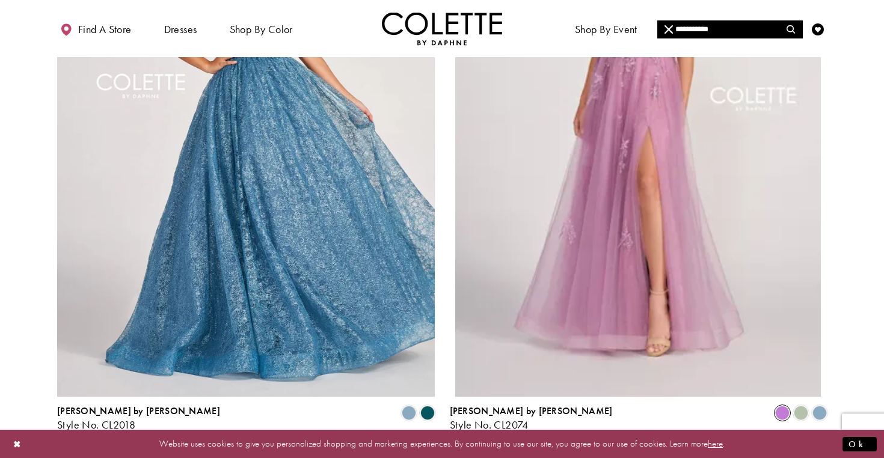
scroll to position [2310, 0]
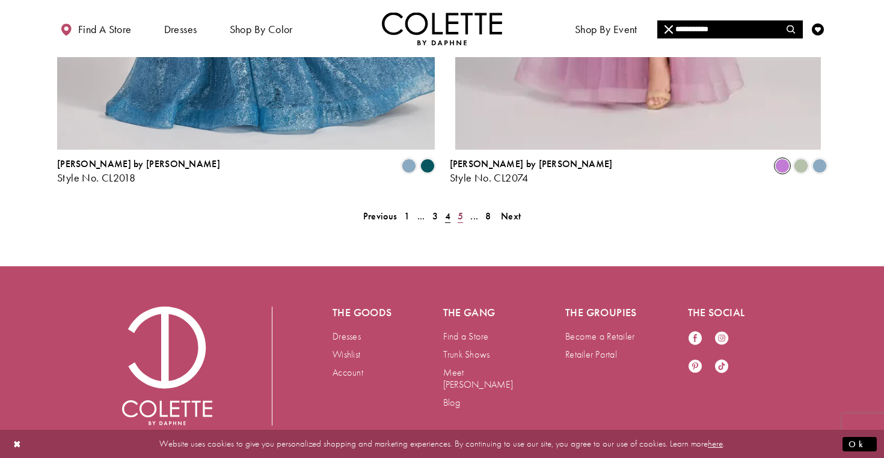
click at [464, 207] on link "5" at bounding box center [460, 215] width 13 height 17
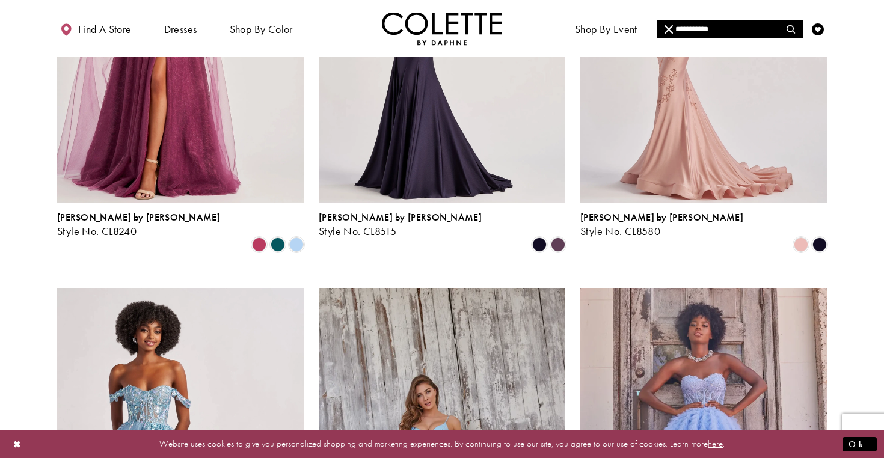
scroll to position [294, 0]
click at [277, 237] on span "Product List" at bounding box center [278, 244] width 14 height 14
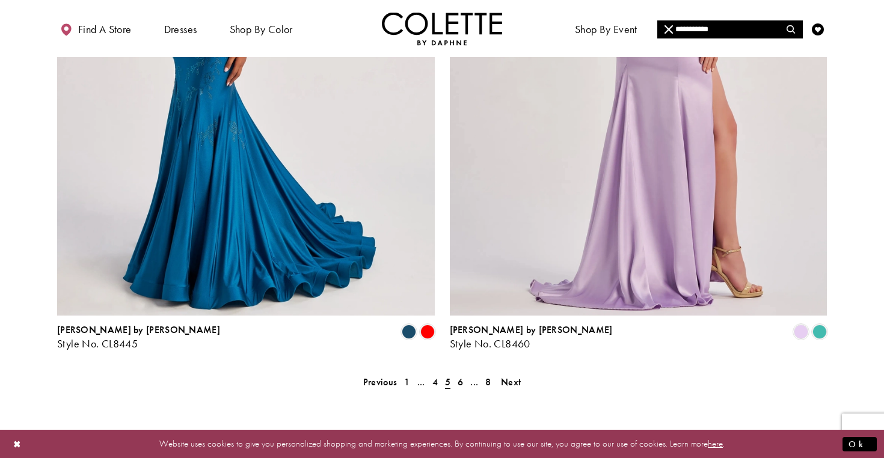
scroll to position [2147, 0]
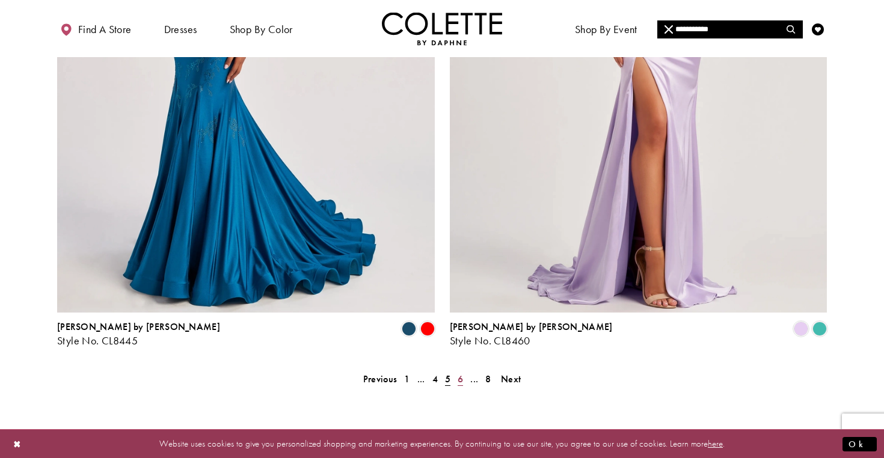
click at [456, 370] on link "6" at bounding box center [460, 378] width 13 height 17
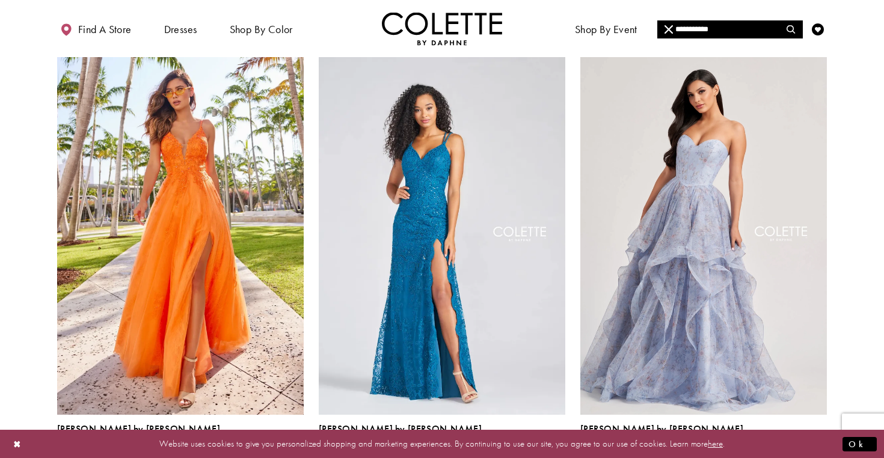
scroll to position [1419, 0]
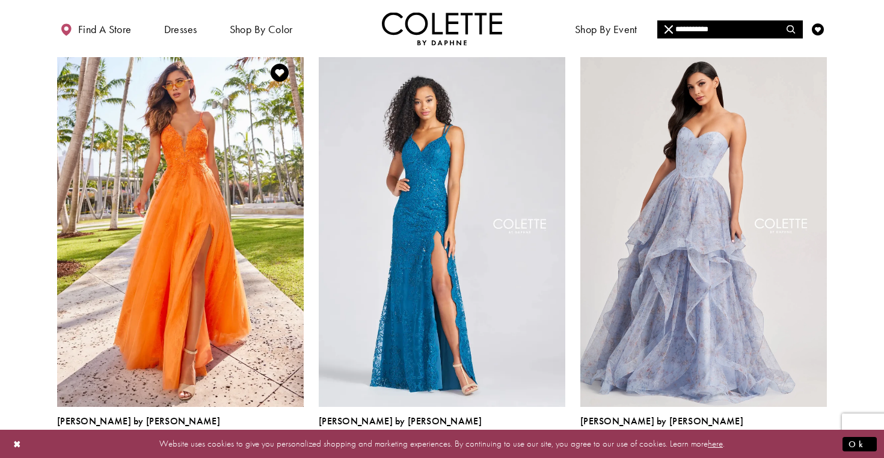
click at [296, 439] on polygon "Product List" at bounding box center [296, 448] width 19 height 19
click at [259, 441] on span "Product List" at bounding box center [259, 448] width 14 height 14
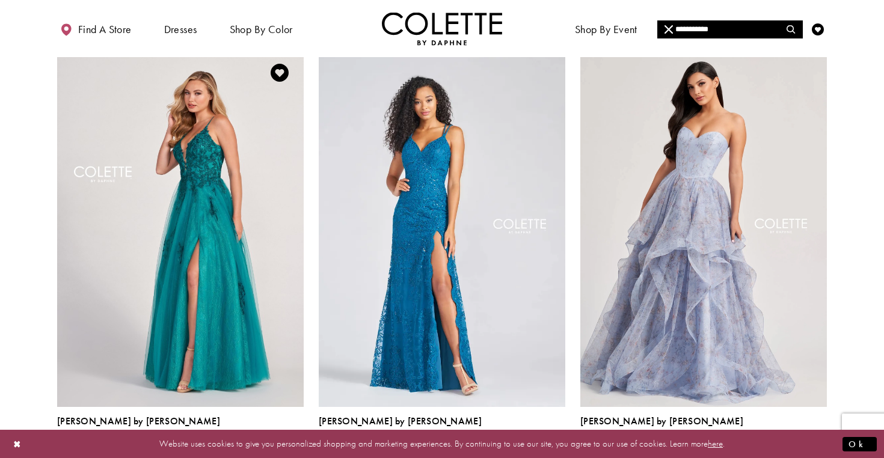
click at [274, 439] on polygon "Product List" at bounding box center [277, 448] width 19 height 19
click at [303, 441] on icon "Product List" at bounding box center [296, 448] width 14 height 14
click at [298, 439] on polygon "Product List" at bounding box center [296, 448] width 19 height 19
click at [218, 441] on span "Product List" at bounding box center [222, 448] width 14 height 14
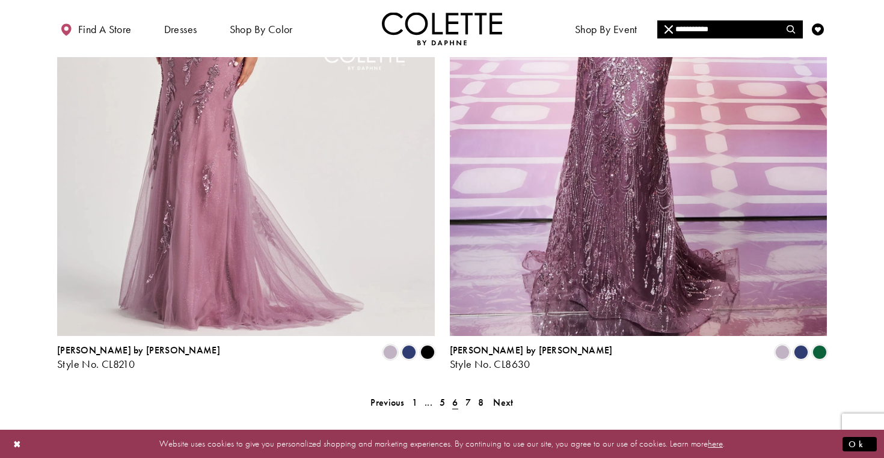
scroll to position [2125, 0]
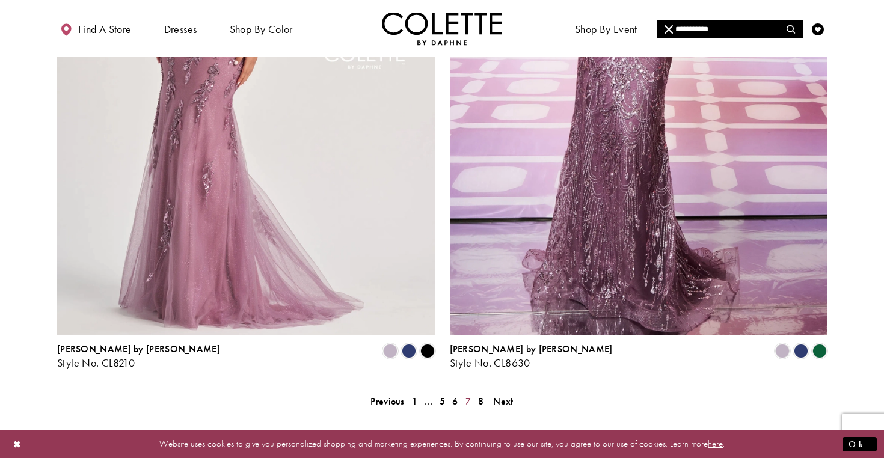
click at [465, 395] on span "7" at bounding box center [467, 401] width 5 height 13
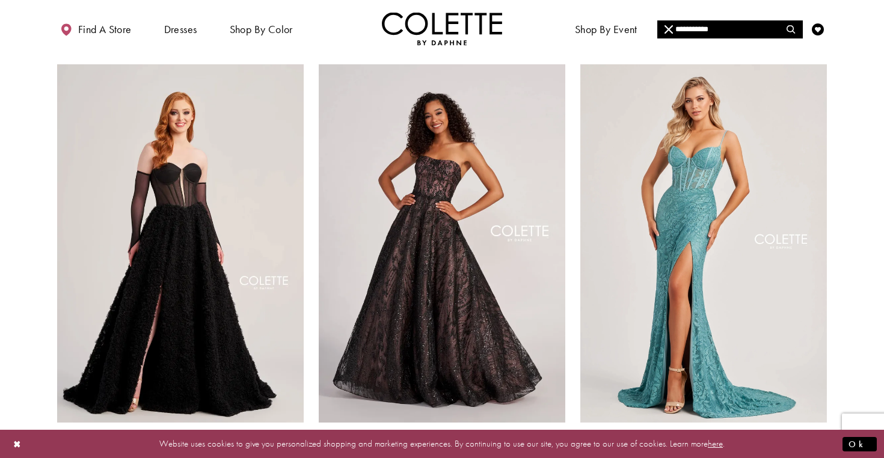
scroll to position [1407, 0]
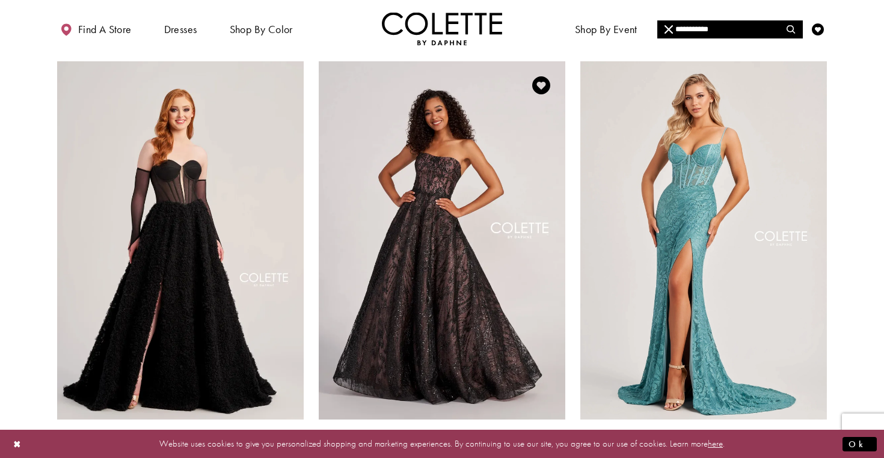
click at [375, 427] on span "[PERSON_NAME] by [PERSON_NAME]" at bounding box center [400, 433] width 163 height 13
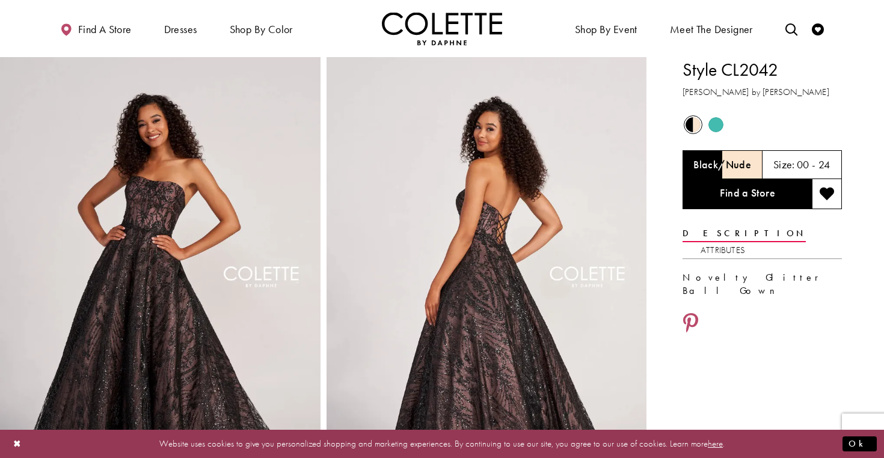
click at [714, 122] on span "Product color controls state depends on size chosen" at bounding box center [715, 124] width 15 height 15
click at [715, 124] on span "Product color controls state depends on size chosen" at bounding box center [715, 124] width 15 height 15
click at [714, 123] on span "Product color controls state depends on size chosen" at bounding box center [715, 124] width 15 height 15
click at [747, 166] on div "Turquoise" at bounding box center [722, 164] width 80 height 29
click at [715, 124] on span "Product color controls state depends on size chosen" at bounding box center [715, 124] width 15 height 15
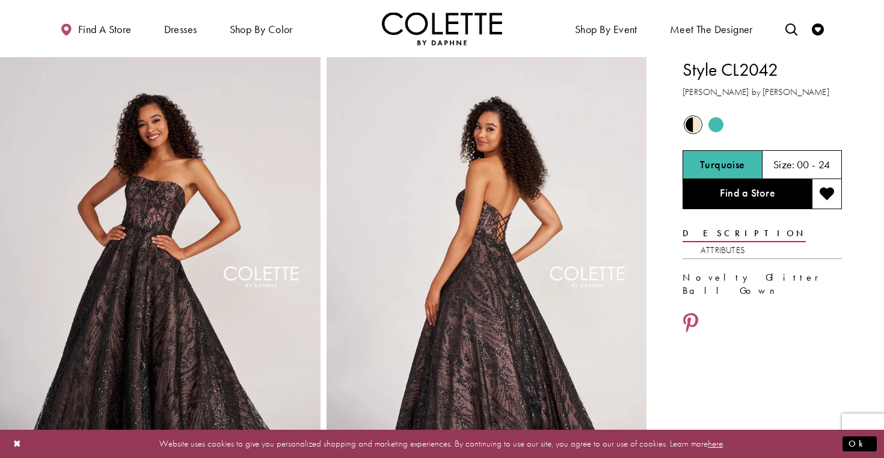
click at [715, 124] on span "Product color controls state depends on size chosen" at bounding box center [715, 124] width 15 height 15
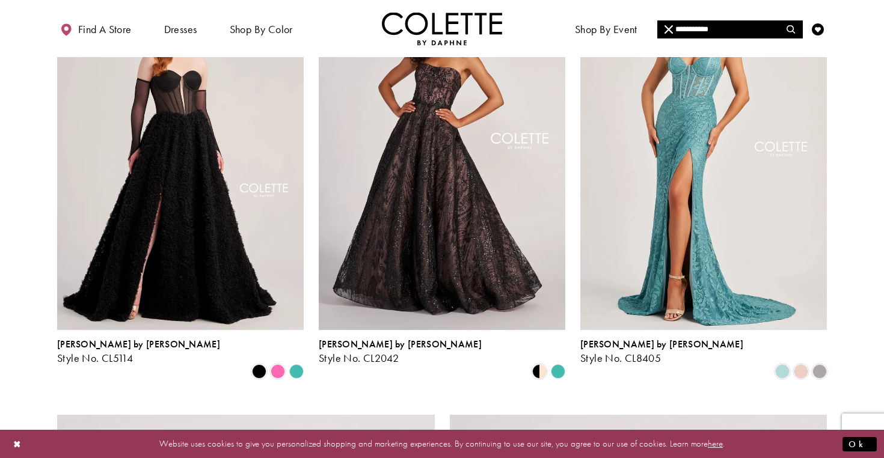
scroll to position [1520, 0]
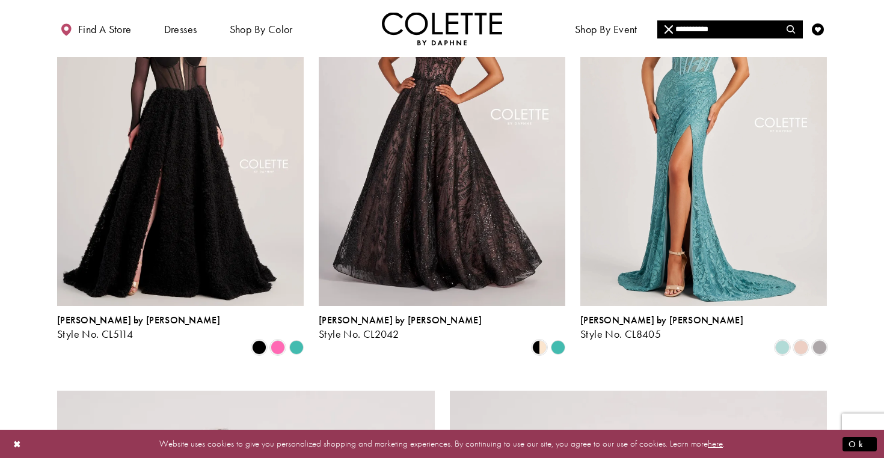
click at [296, 338] on polygon "Product List" at bounding box center [296, 347] width 19 height 19
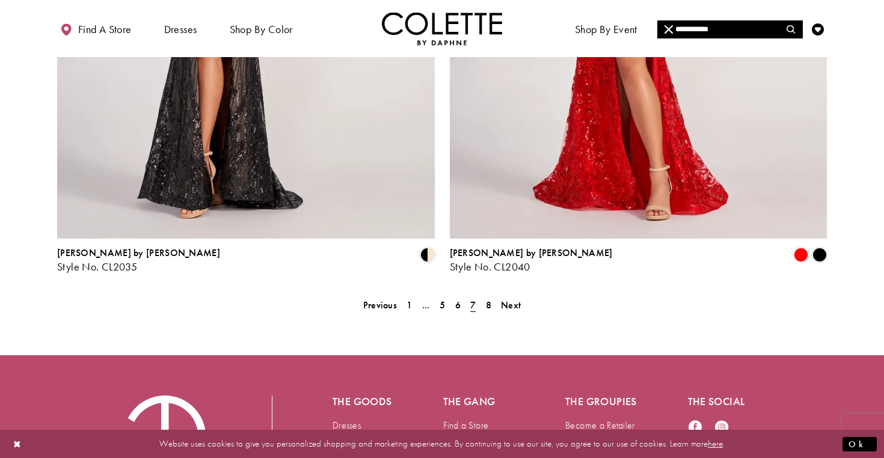
scroll to position [2238, 0]
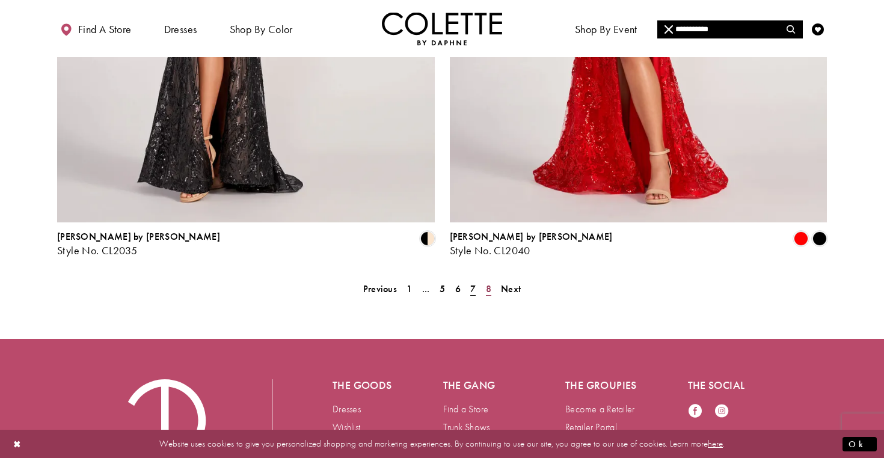
click at [489, 283] on span "8" at bounding box center [488, 289] width 5 height 13
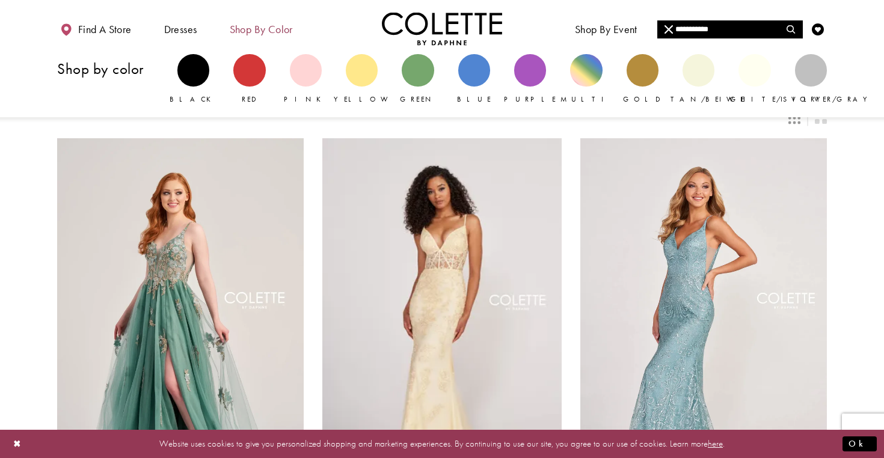
click at [258, 23] on span "Shop by color" at bounding box center [261, 29] width 63 height 12
click at [482, 78] on div "Primary block" at bounding box center [474, 70] width 32 height 32
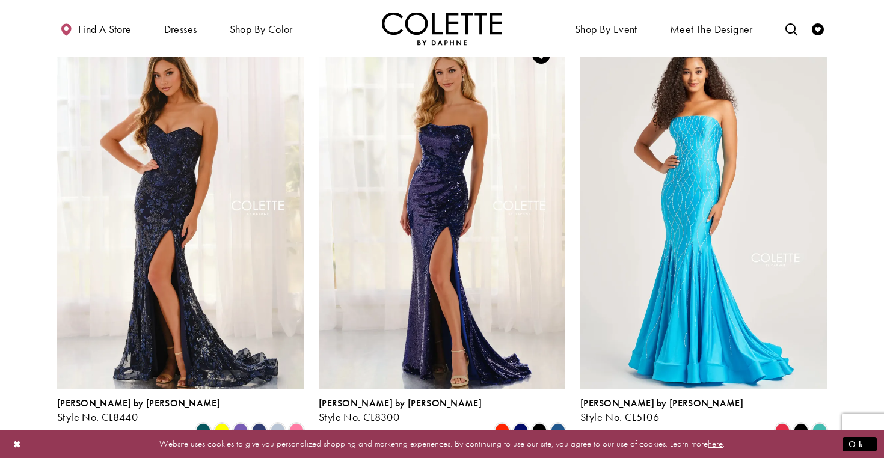
scroll to position [105, 0]
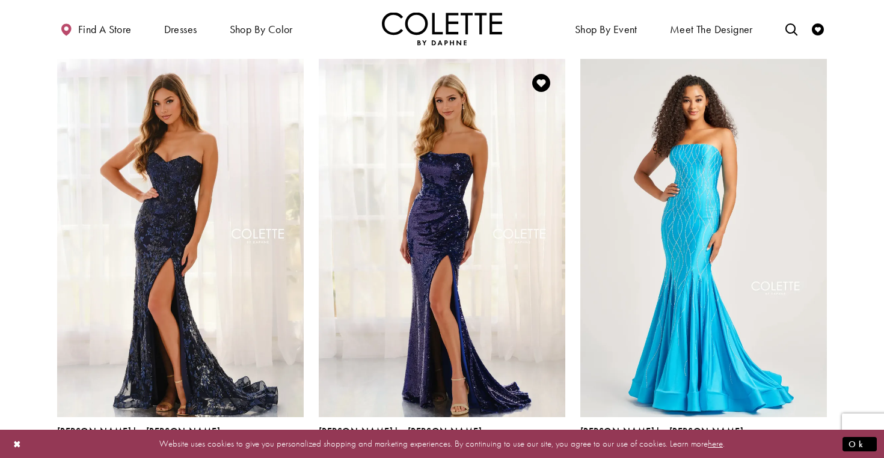
click at [412, 276] on img "Visit Colette by Daphne Style No. CL8300 Page" at bounding box center [442, 238] width 246 height 358
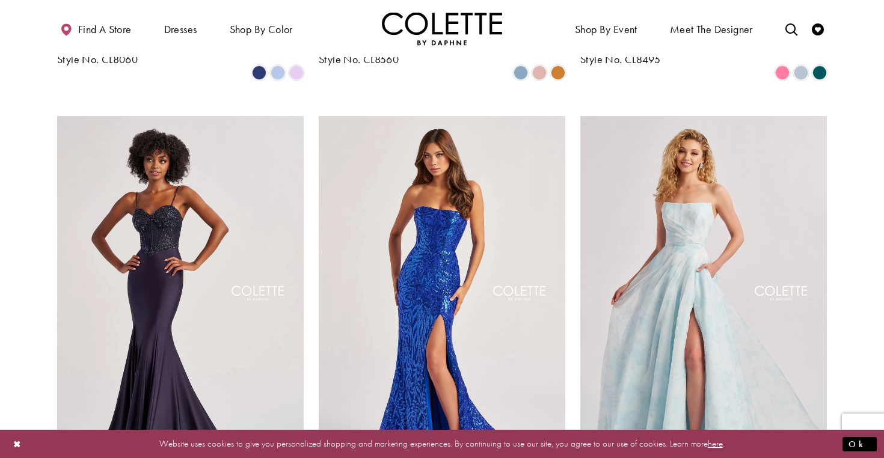
scroll to position [937, 0]
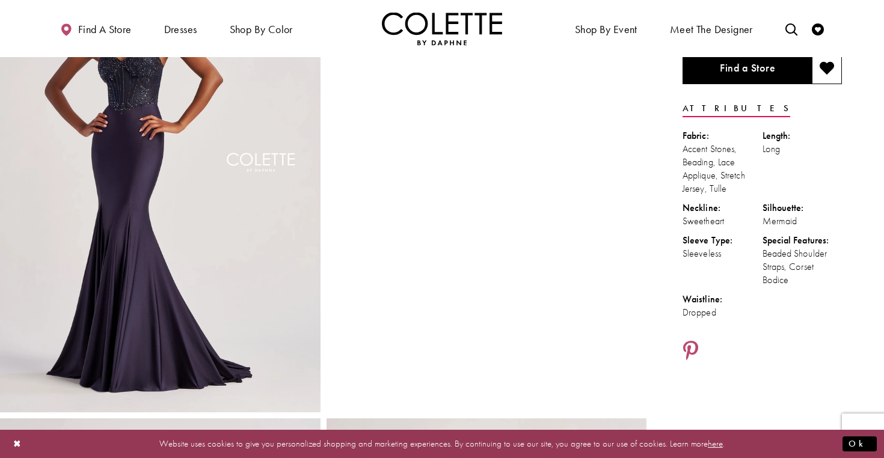
scroll to position [126, 0]
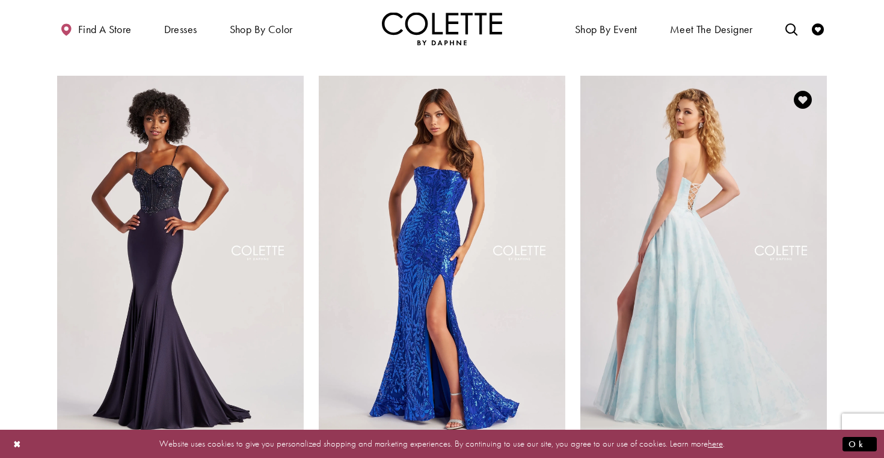
scroll to position [976, 0]
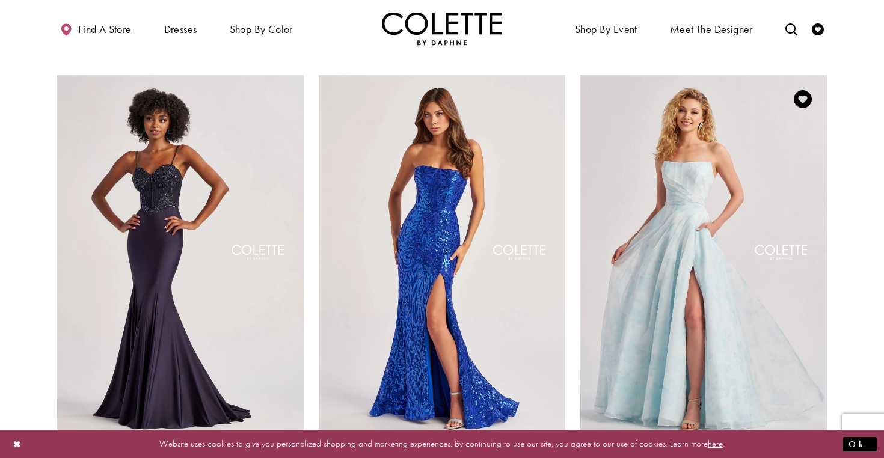
click at [619, 441] on span "[PERSON_NAME] by [PERSON_NAME]" at bounding box center [661, 447] width 163 height 13
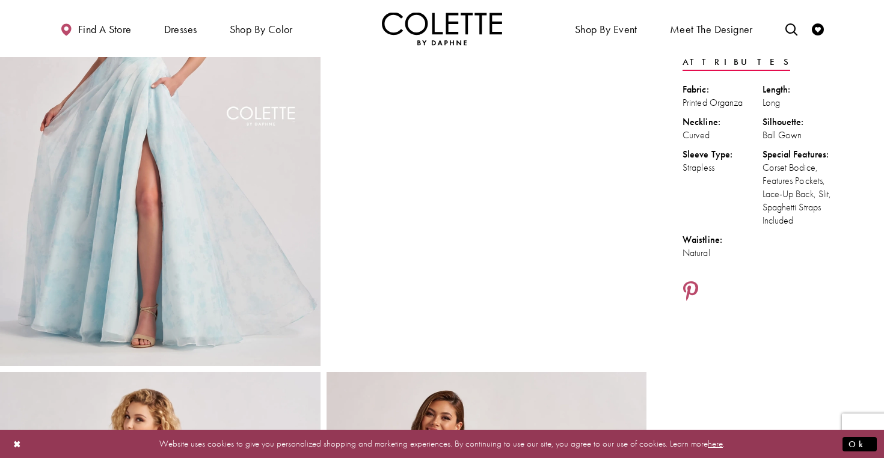
scroll to position [193, 0]
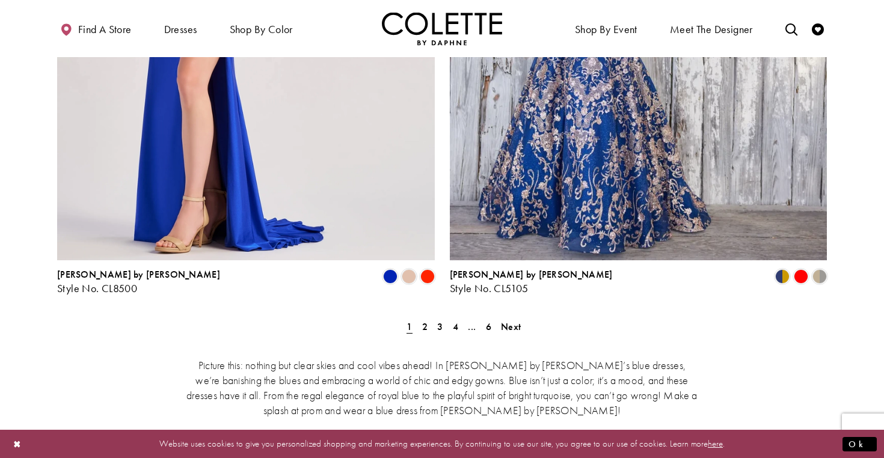
scroll to position [2177, 0]
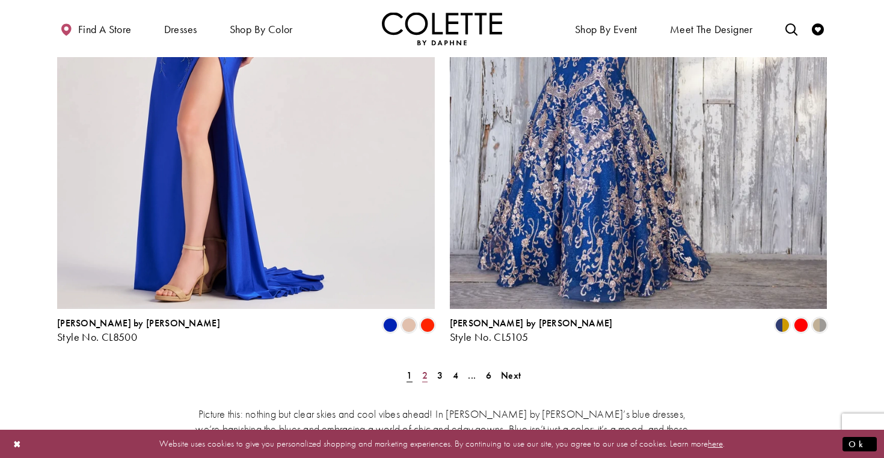
click at [426, 369] on span "2" at bounding box center [424, 375] width 5 height 13
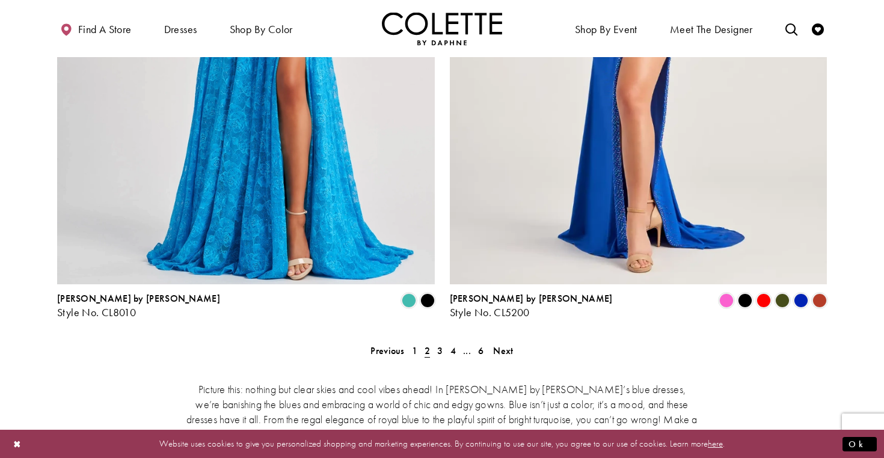
scroll to position [2211, 0]
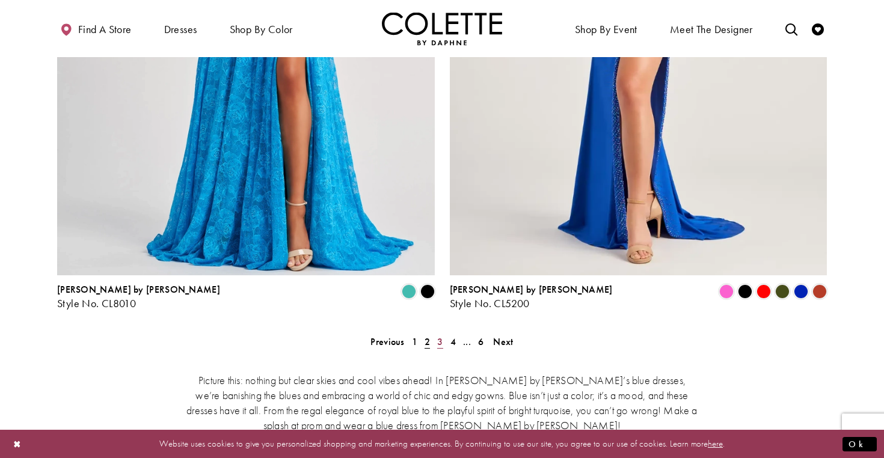
click at [440, 335] on span "3" at bounding box center [439, 341] width 5 height 13
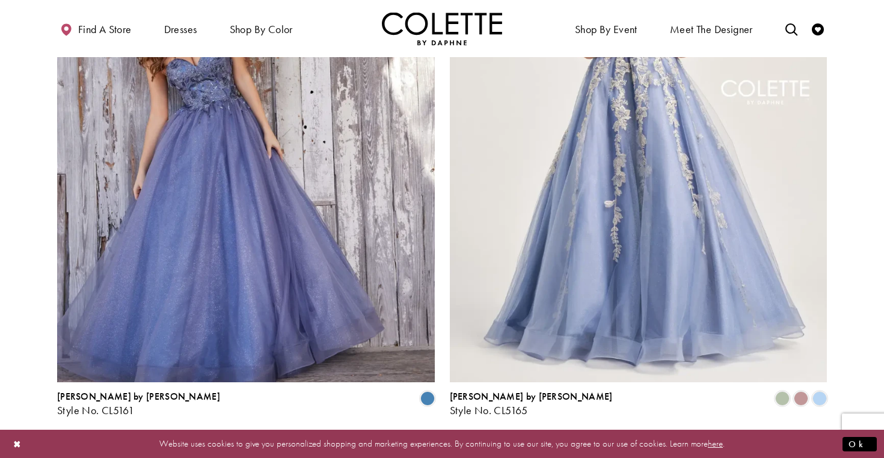
scroll to position [2108, 0]
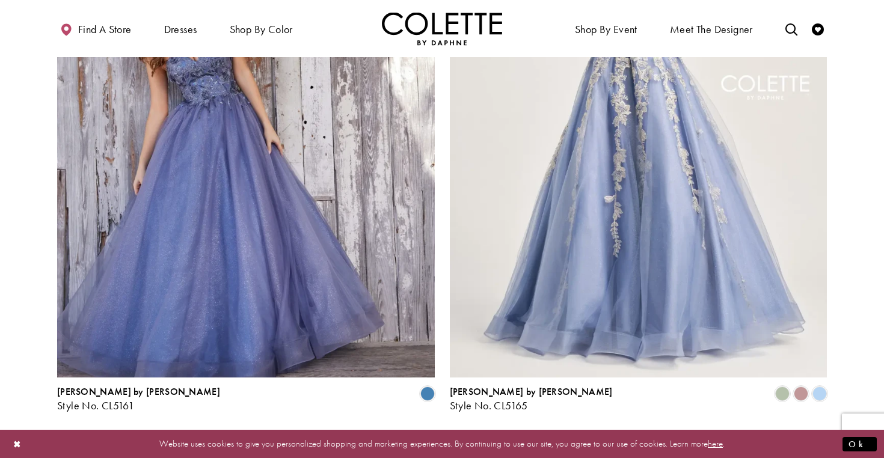
click at [453, 438] on span "4" at bounding box center [452, 444] width 5 height 13
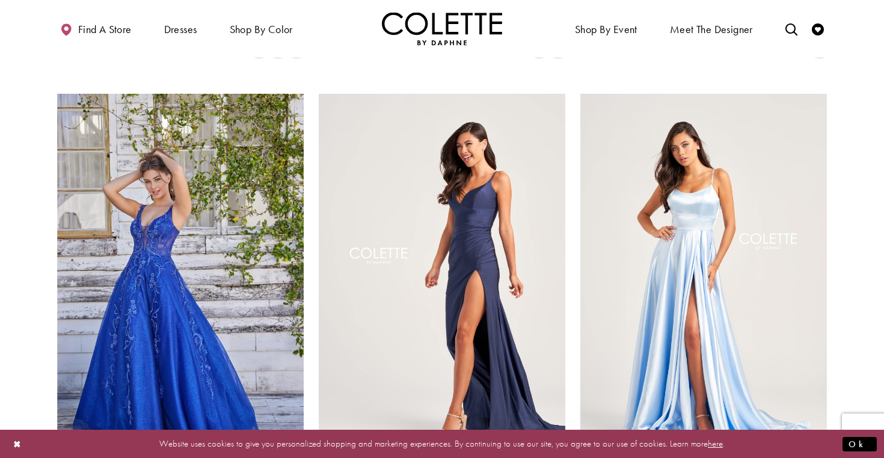
scroll to position [523, 0]
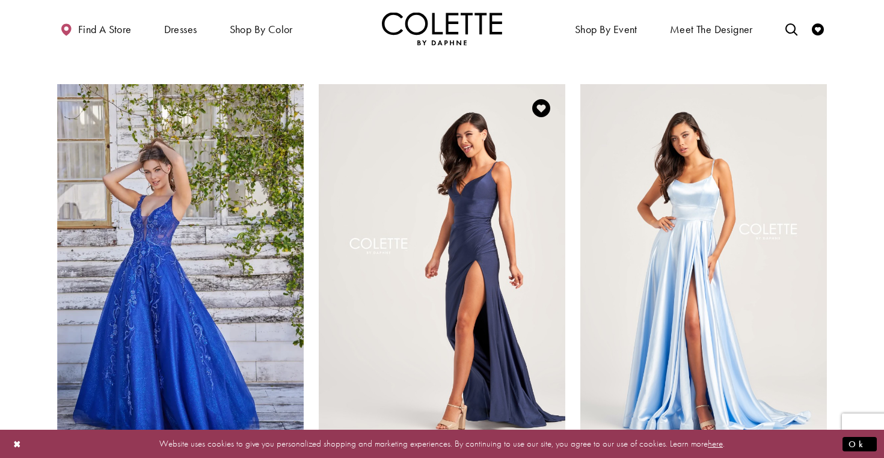
click at [372, 451] on span "[PERSON_NAME] by [PERSON_NAME]" at bounding box center [400, 457] width 163 height 13
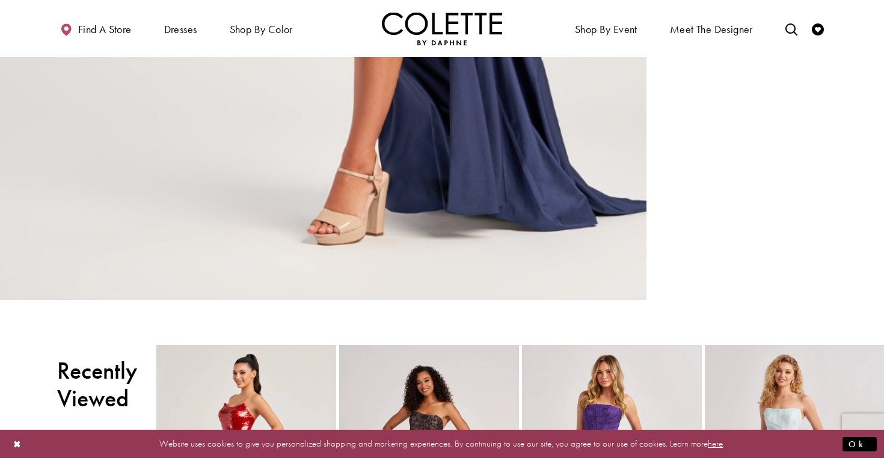
scroll to position [1214, 0]
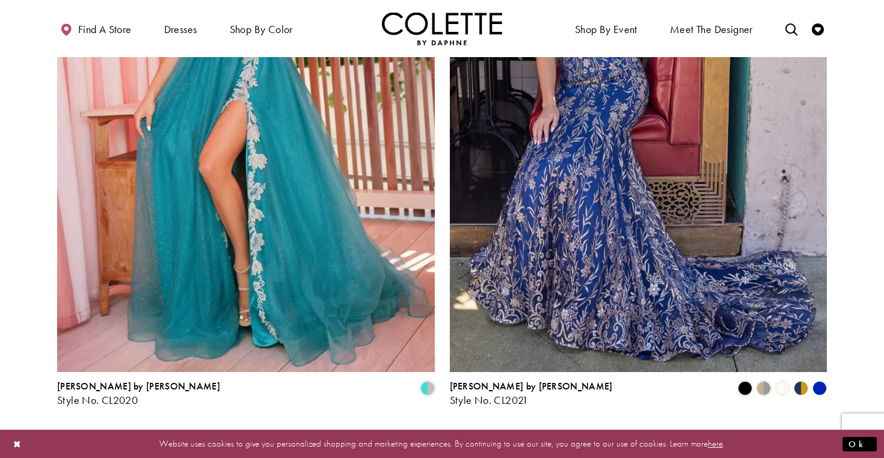
scroll to position [2117, 0]
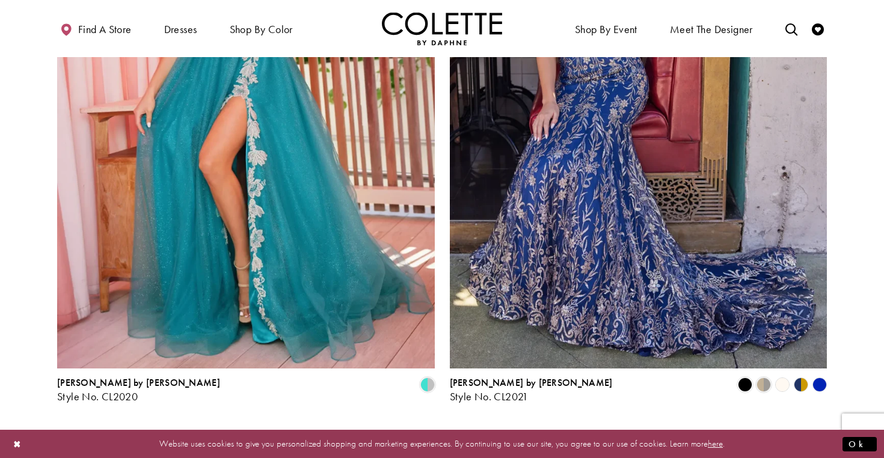
click at [473, 429] on span "5" at bounding box center [472, 435] width 5 height 13
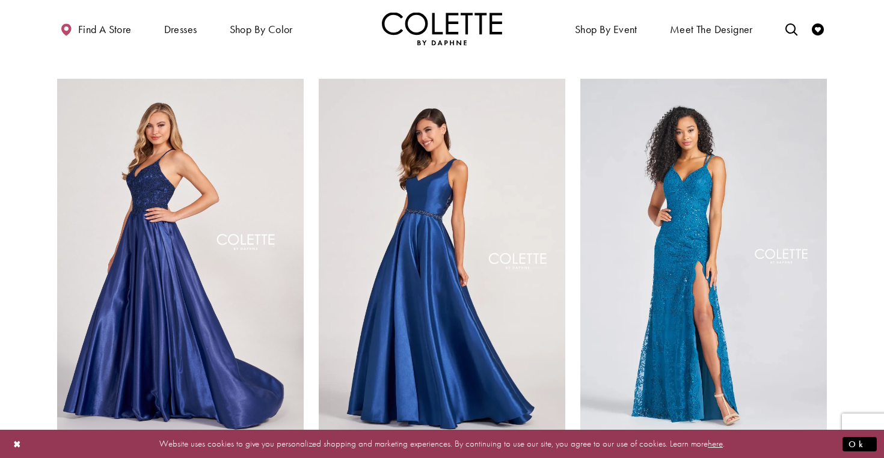
scroll to position [974, 0]
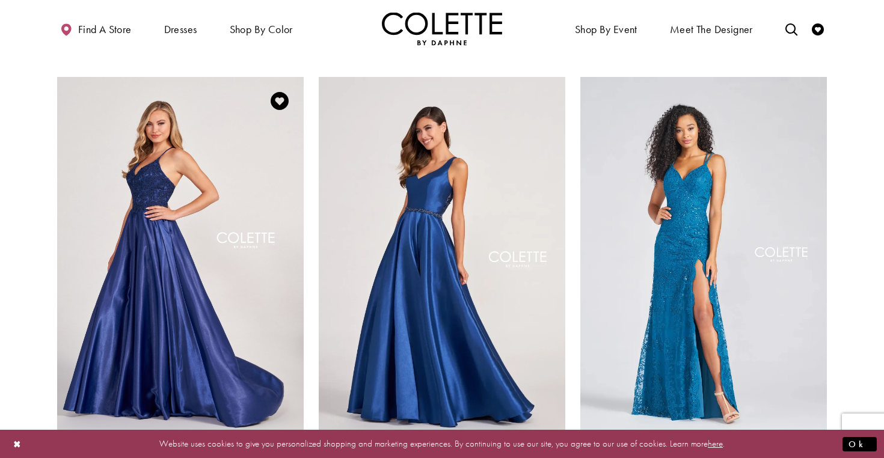
click at [74, 443] on span "[PERSON_NAME] by [PERSON_NAME]" at bounding box center [138, 449] width 163 height 13
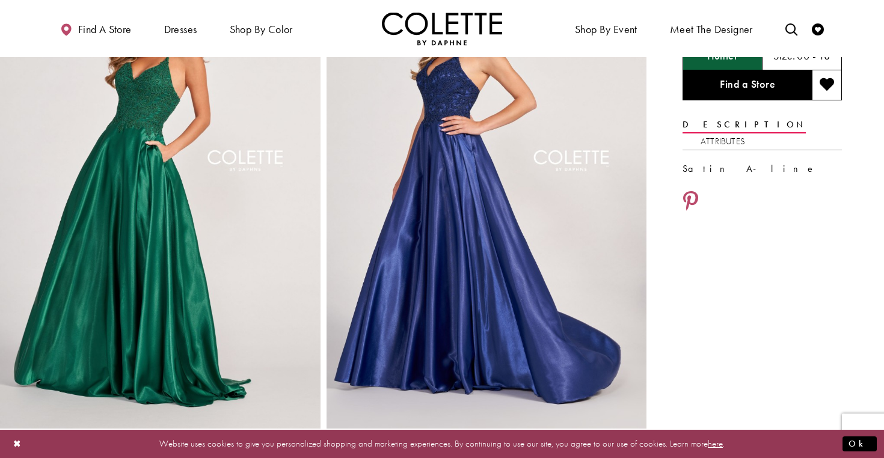
scroll to position [113, 0]
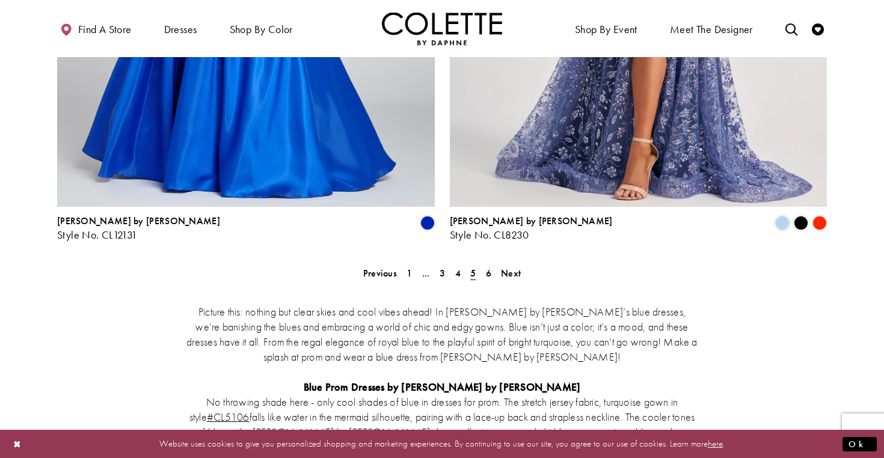
scroll to position [2292, 0]
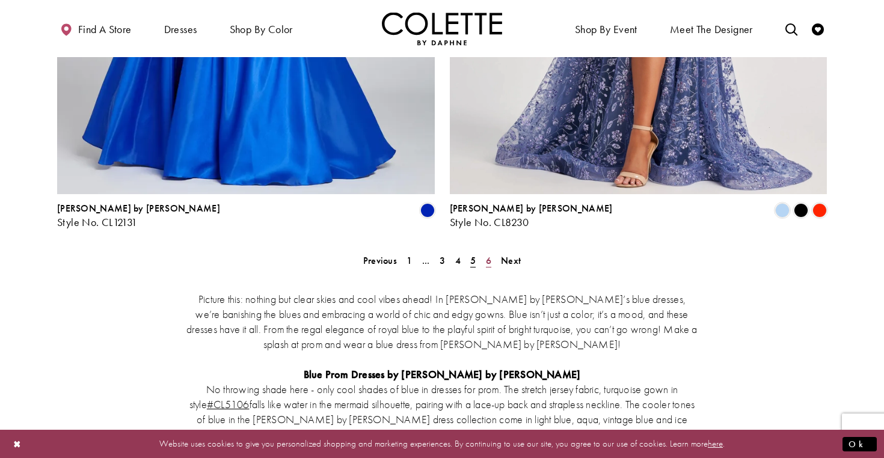
click at [483, 252] on link "6" at bounding box center [488, 260] width 13 height 17
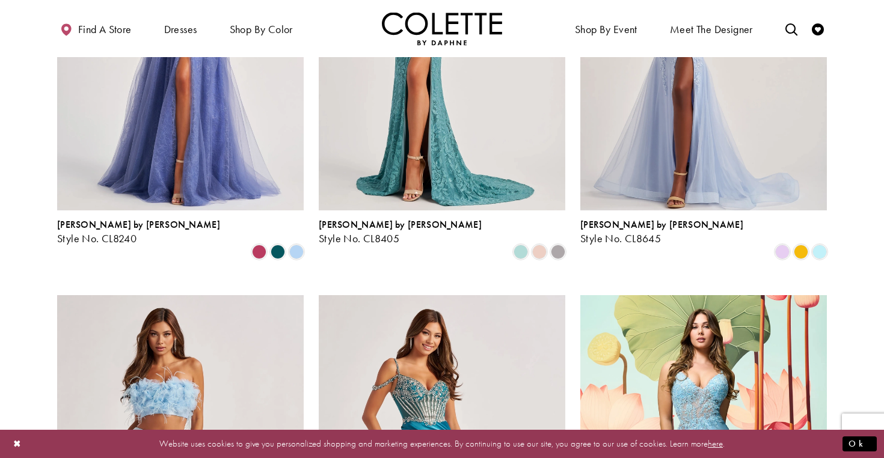
scroll to position [314, 0]
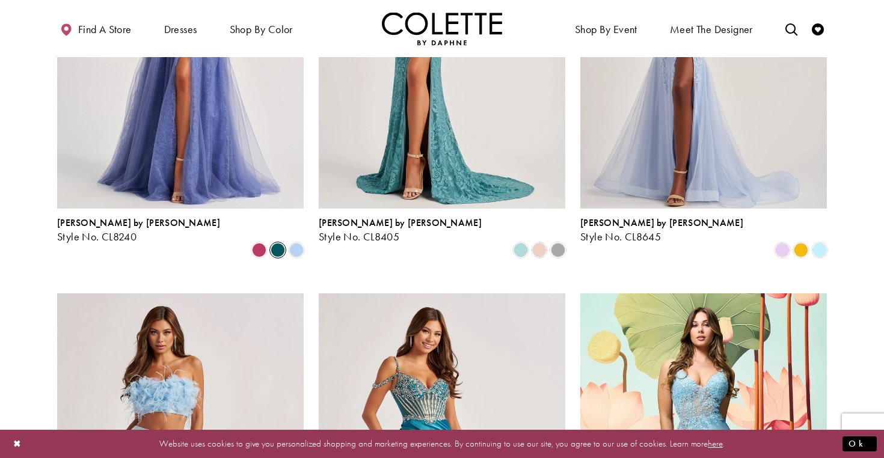
click at [280, 243] on span "Product List" at bounding box center [278, 250] width 14 height 14
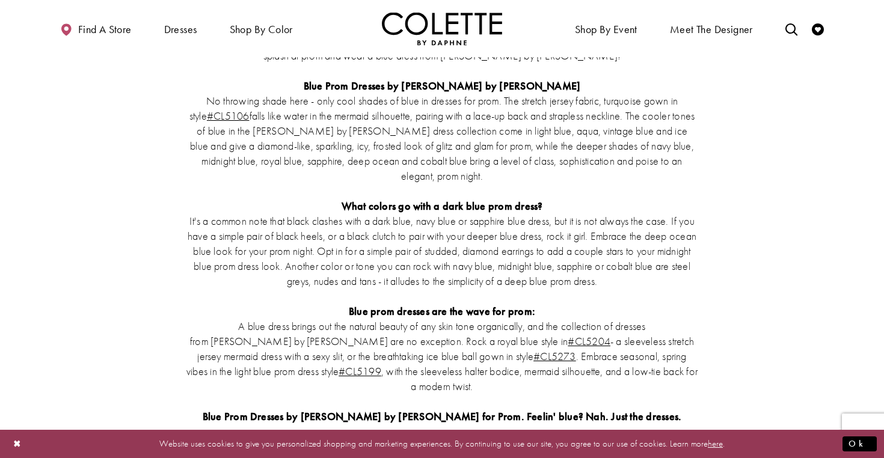
scroll to position [1532, 0]
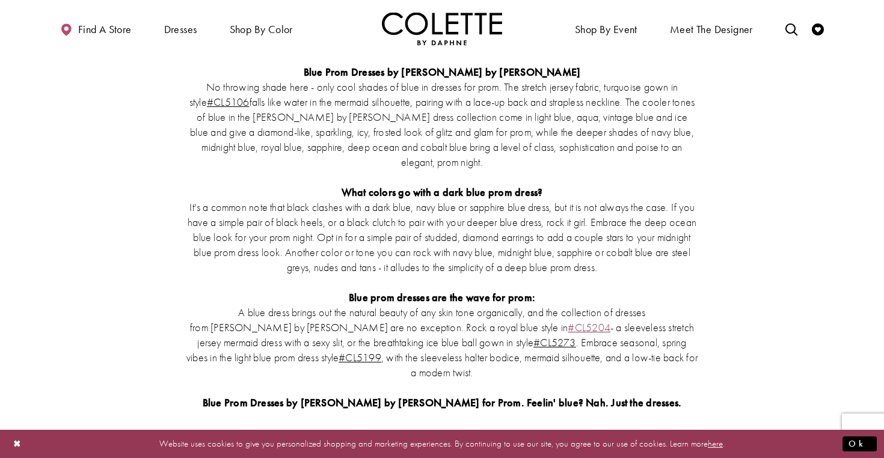
click at [568, 320] on link "#CL5204" at bounding box center [589, 327] width 43 height 14
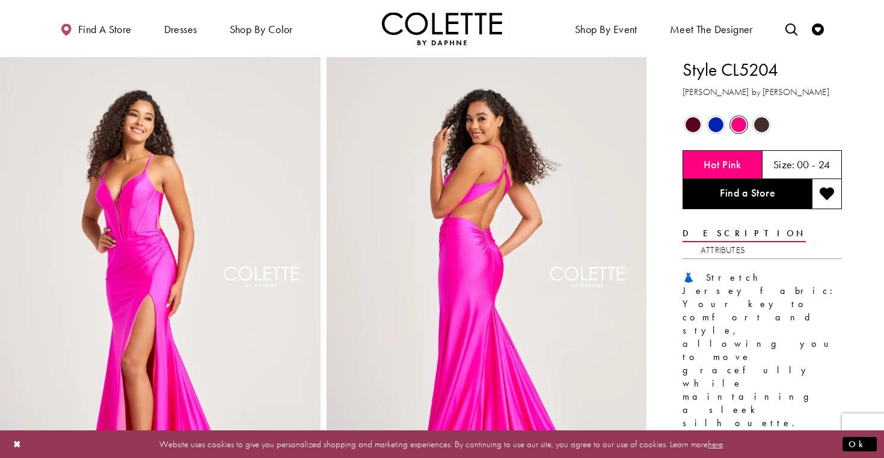
click at [706, 127] on div "Out of Stock" at bounding box center [715, 124] width 21 height 21
